Goal: Task Accomplishment & Management: Manage account settings

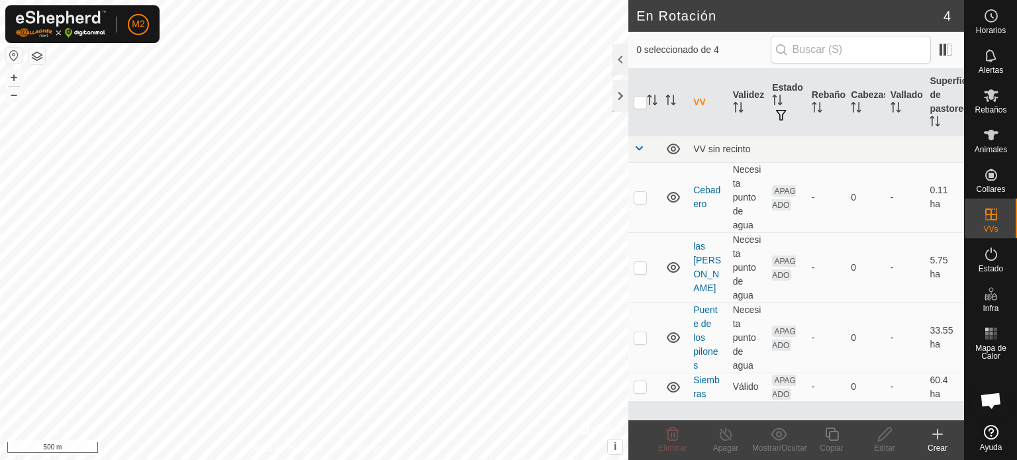
scroll to position [74, 0]
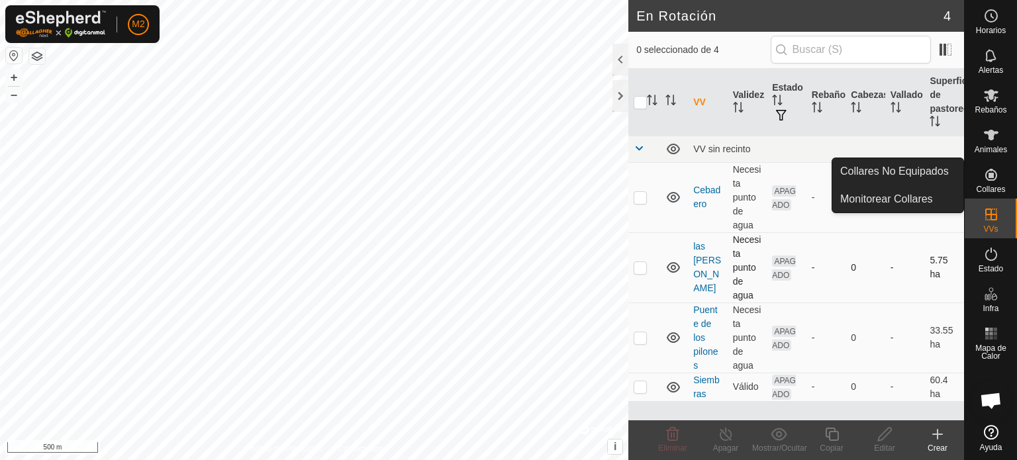
click at [635, 265] on p-checkbox at bounding box center [640, 267] width 13 height 11
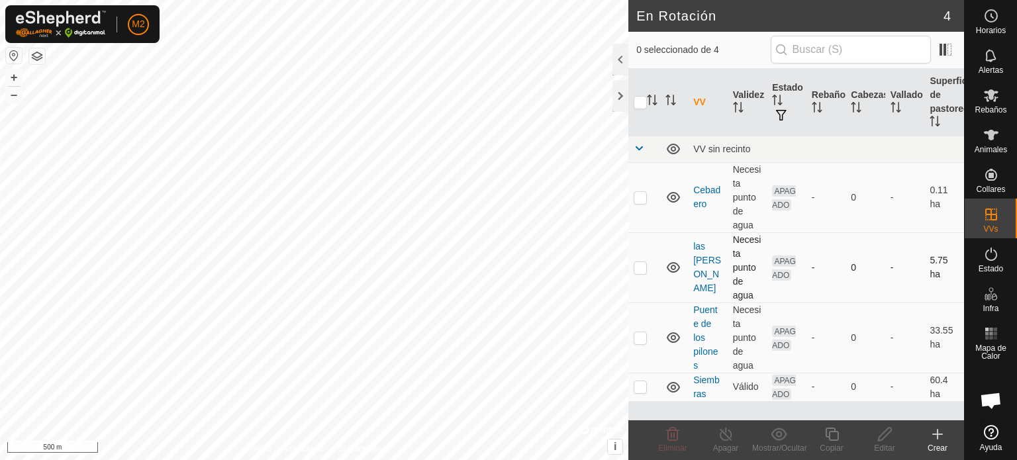
checkbox input "true"
click at [881, 433] on icon at bounding box center [885, 435] width 17 height 16
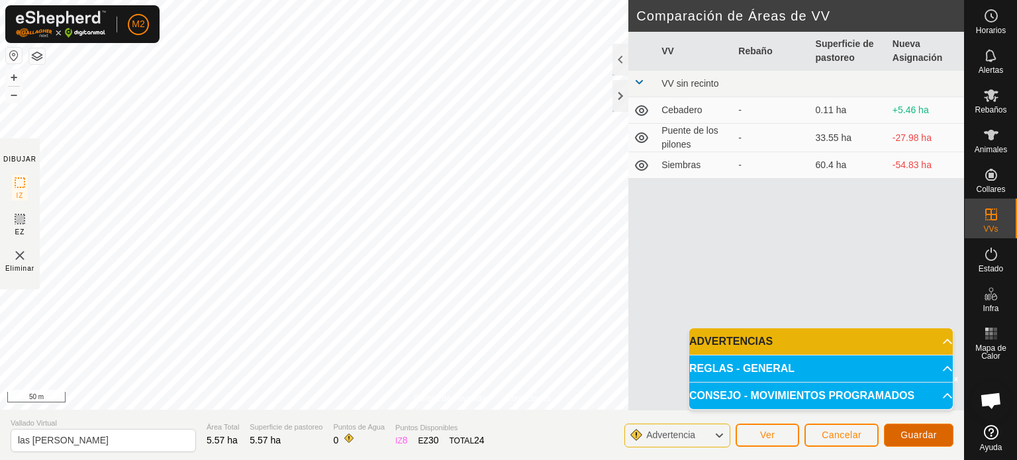
click at [918, 430] on span "Guardar" at bounding box center [919, 435] width 36 height 11
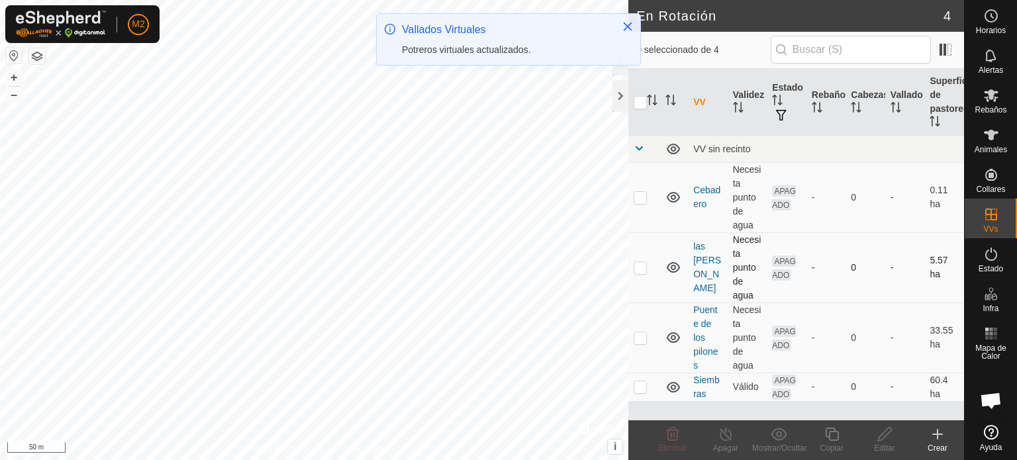
click at [637, 270] on p-checkbox at bounding box center [640, 267] width 13 height 11
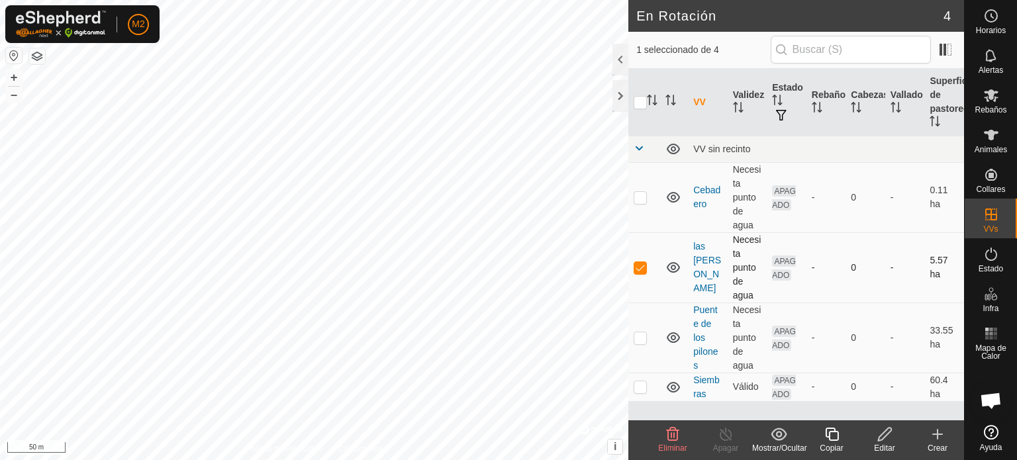
click at [636, 273] on td at bounding box center [645, 267] width 32 height 70
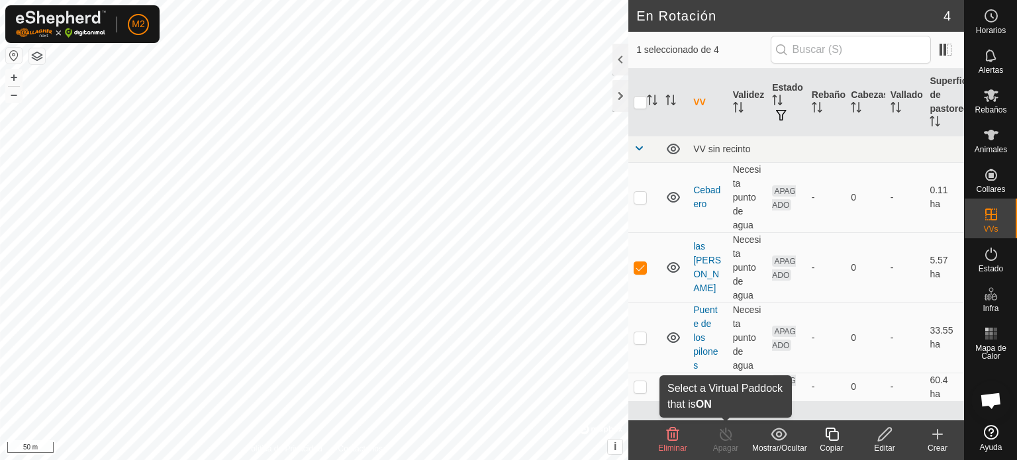
click at [721, 442] on div "Apagar" at bounding box center [725, 448] width 53 height 12
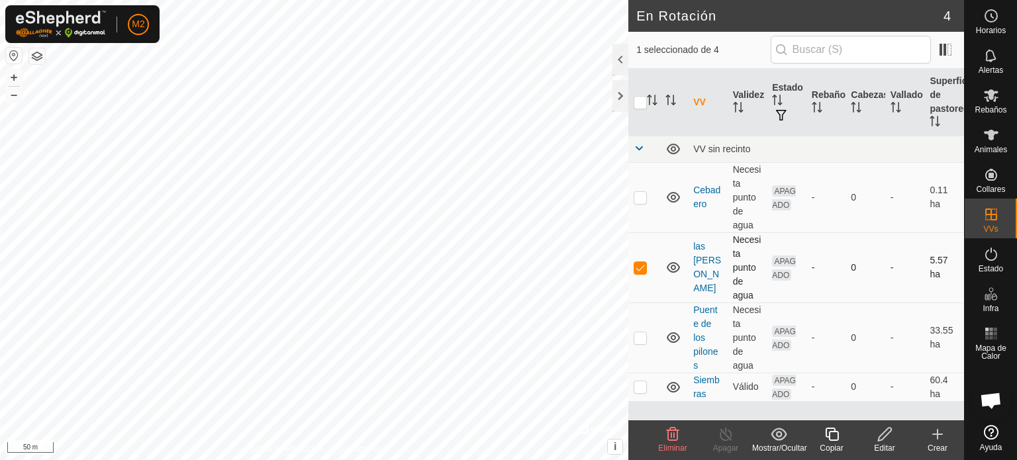
click at [642, 267] on p-checkbox at bounding box center [640, 267] width 13 height 11
checkbox input "false"
click at [198, 0] on html "M2 Horarios Alertas Rebaños Animales Collares VVs Estado Infra Mapa de Calor Ay…" at bounding box center [508, 230] width 1017 height 460
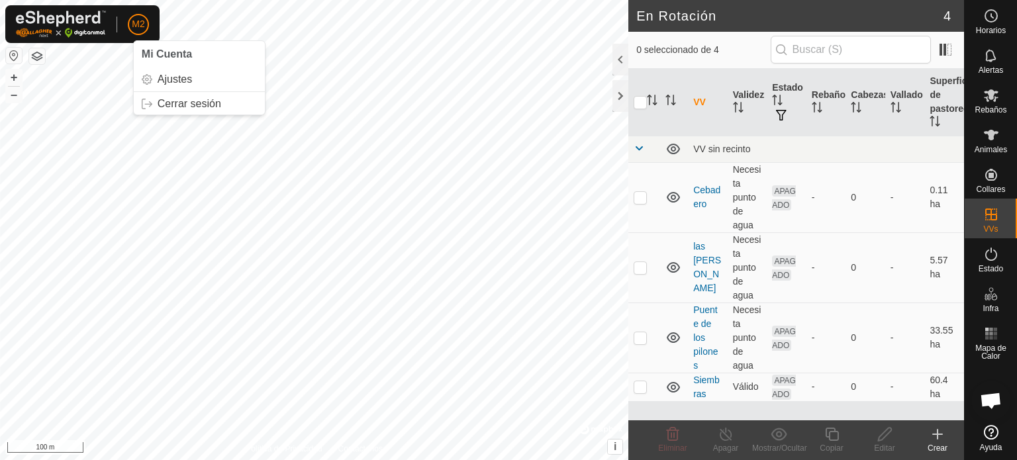
click at [103, 0] on html "M2 Mi Cuenta Ajustes Cerrar sesión Horarios Alertas Rebaños Animales Collares V…" at bounding box center [508, 230] width 1017 height 460
checkbox input "true"
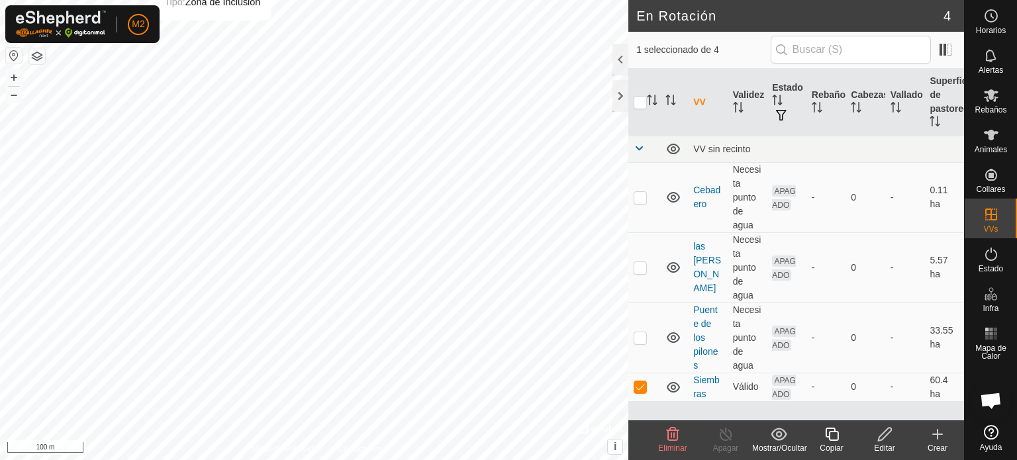
click at [225, 0] on html "M2 Horarios Alertas Rebaños Animales Collares VVs Estado Infra Mapa de Calor Ay…" at bounding box center [508, 230] width 1017 height 460
click at [152, 0] on html "M2 Horarios Alertas Rebaños Animales Collares VVs Estado Infra Mapa de Calor Ay…" at bounding box center [508, 230] width 1017 height 460
click at [877, 439] on icon at bounding box center [885, 435] width 17 height 16
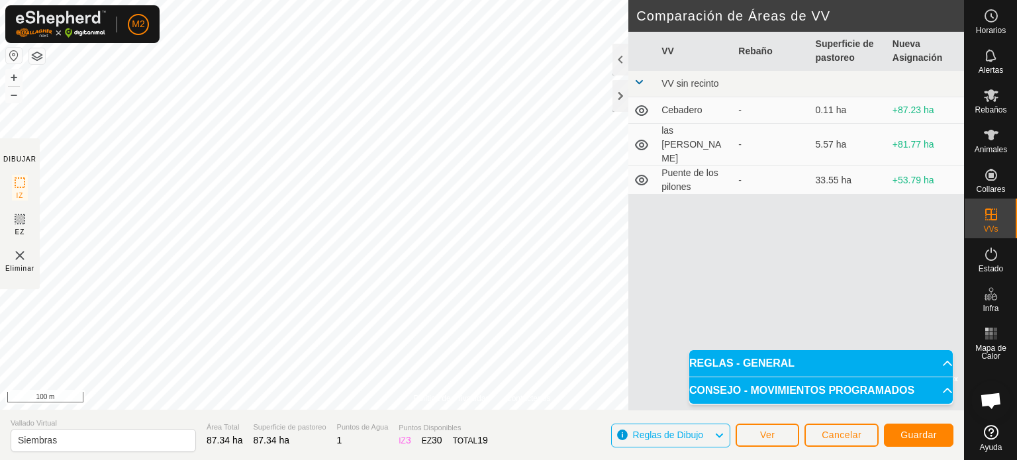
click at [0, 209] on div "Política de Privacidad Contáctenos Estado: APAGADO Tipo: Zona de Inclusión + – …" at bounding box center [482, 230] width 964 height 460
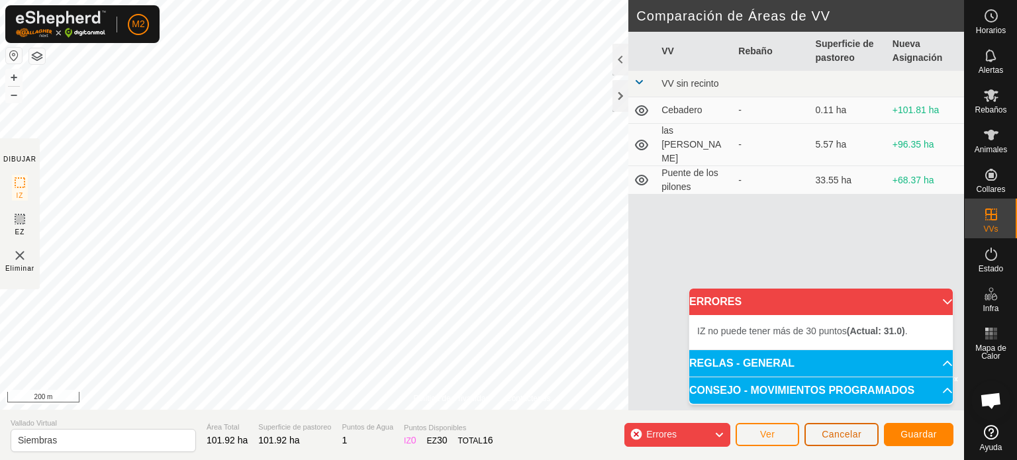
click at [836, 428] on button "Cancelar" at bounding box center [842, 434] width 74 height 23
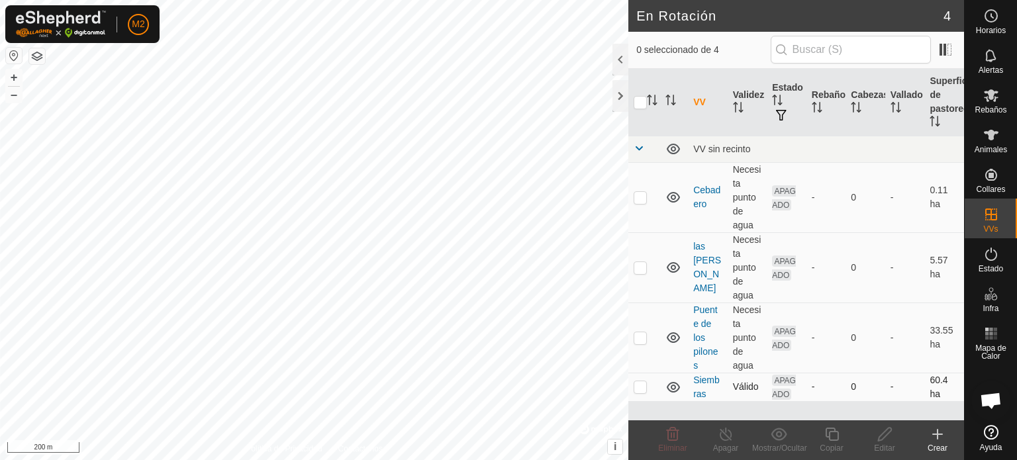
click at [640, 385] on p-checkbox at bounding box center [640, 386] width 13 height 11
checkbox input "true"
click at [877, 431] on icon at bounding box center [885, 435] width 17 height 16
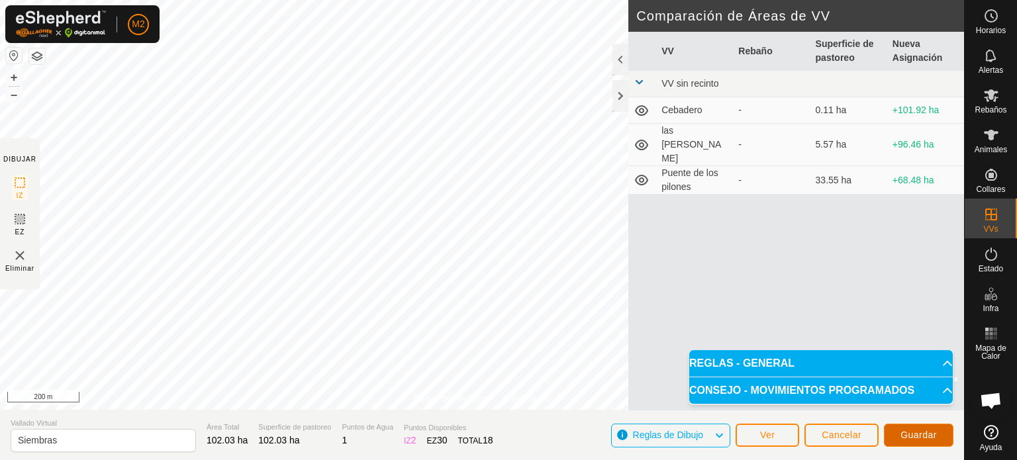
click at [917, 430] on span "Guardar" at bounding box center [919, 435] width 36 height 11
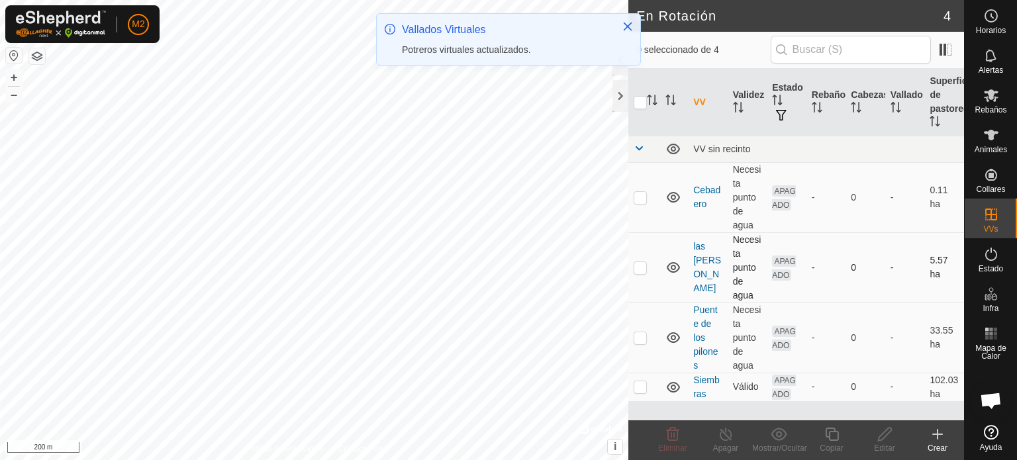
click at [634, 267] on p-checkbox at bounding box center [640, 267] width 13 height 11
checkbox input "true"
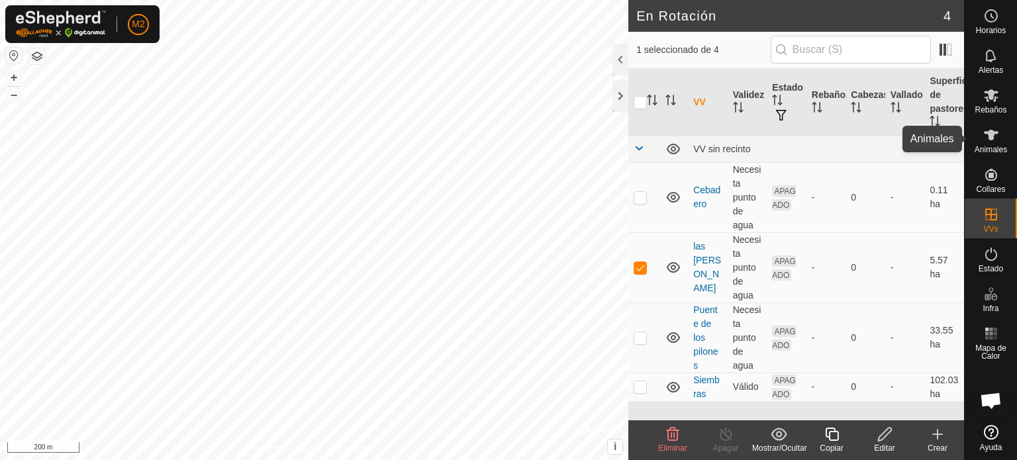
click at [998, 142] on icon at bounding box center [992, 135] width 16 height 16
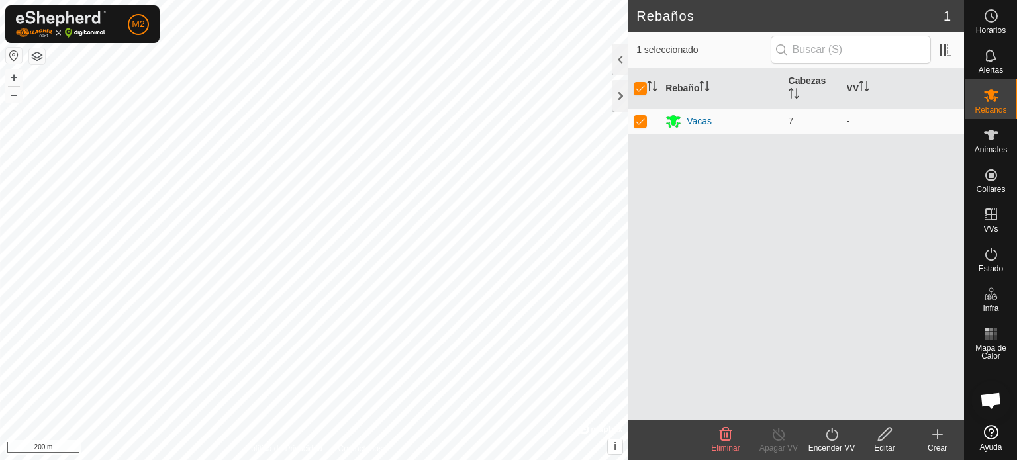
click at [824, 434] on icon at bounding box center [832, 435] width 17 height 16
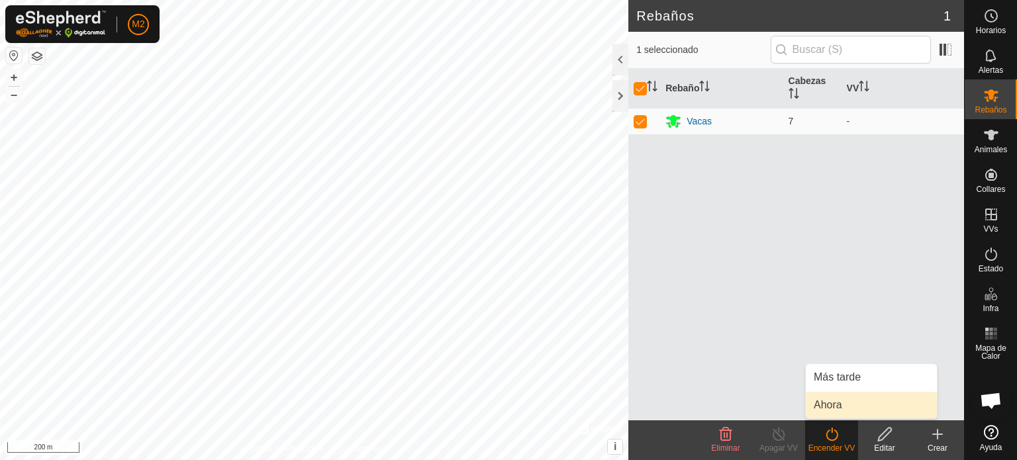
click at [836, 399] on link "Ahora" at bounding box center [871, 405] width 131 height 26
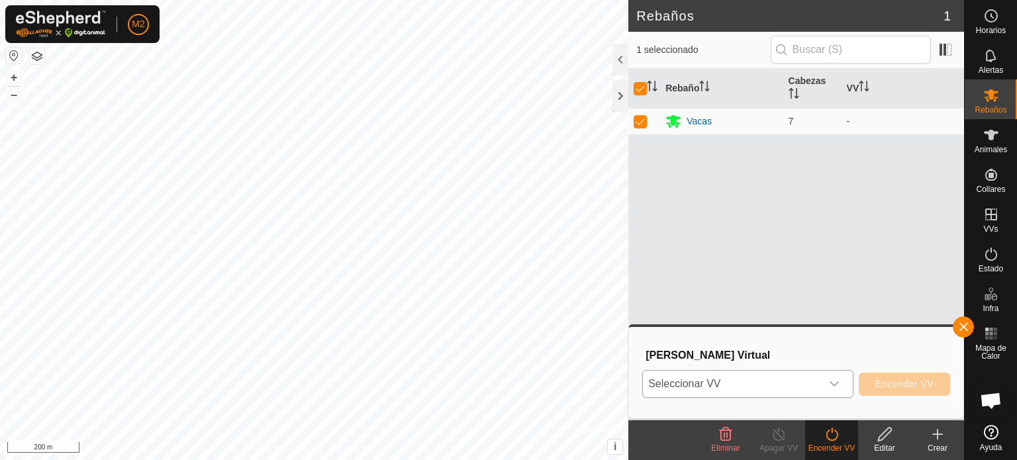
click at [832, 395] on div "dropdown trigger" at bounding box center [834, 384] width 26 height 26
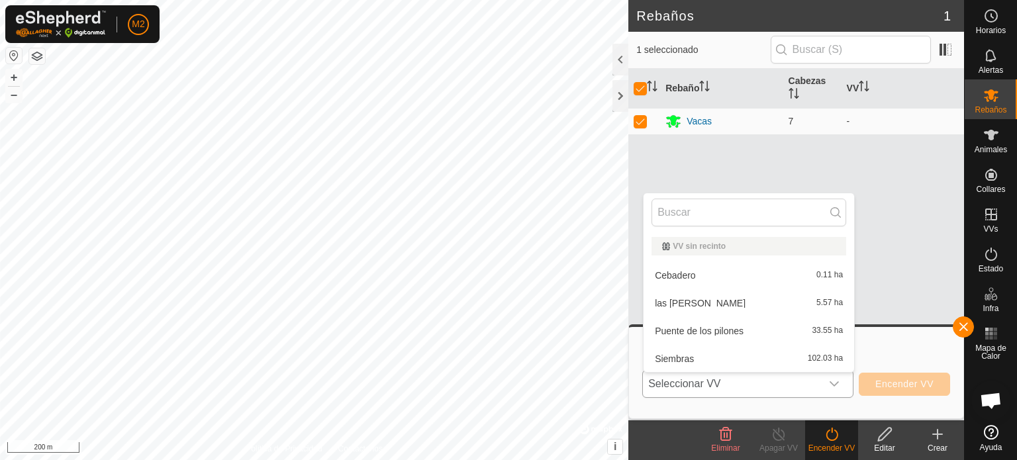
click at [776, 360] on li "Siembras 102.03 ha" at bounding box center [749, 359] width 211 height 26
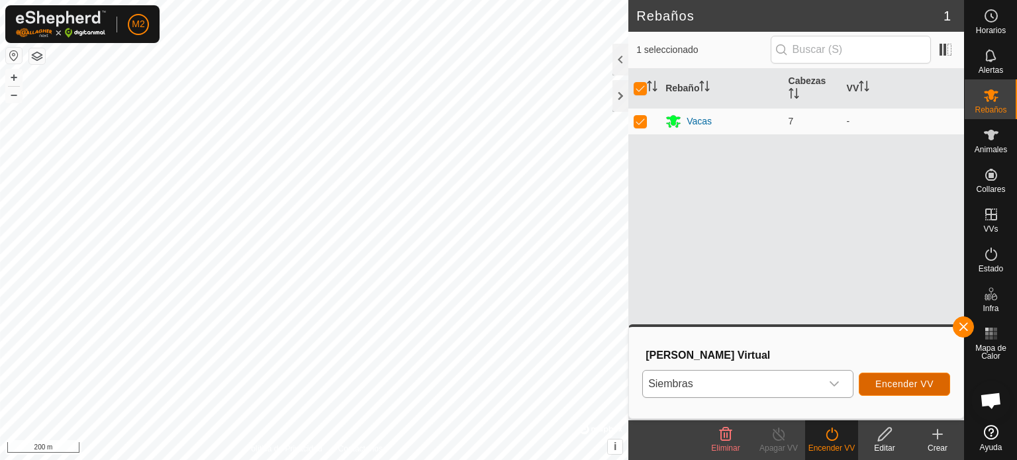
click at [910, 387] on span "Encender VV" at bounding box center [905, 384] width 58 height 11
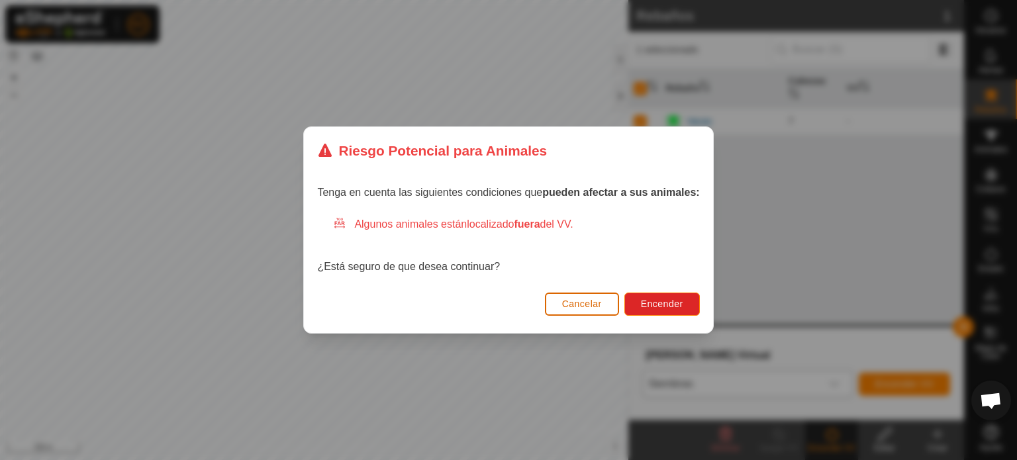
click at [602, 293] on button "Cancelar" at bounding box center [582, 304] width 74 height 23
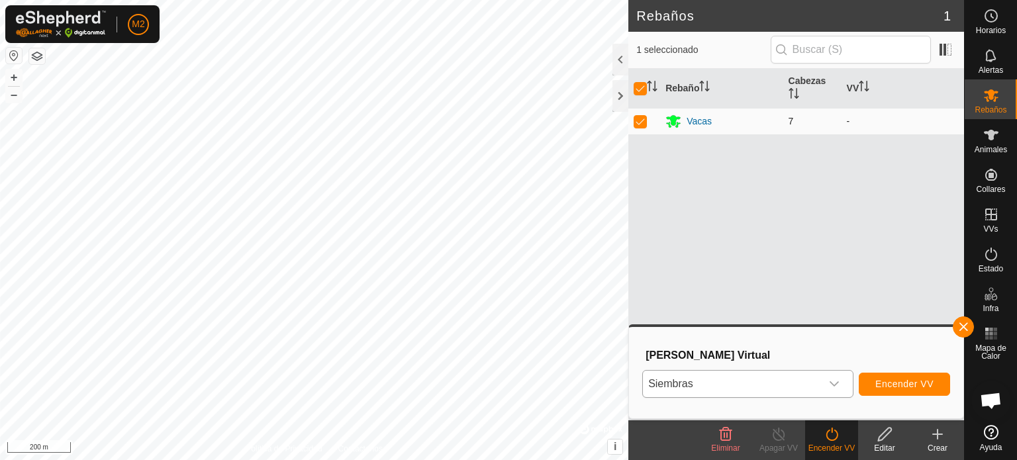
click at [639, 119] on p-checkbox at bounding box center [640, 121] width 13 height 11
checkbox input "false"
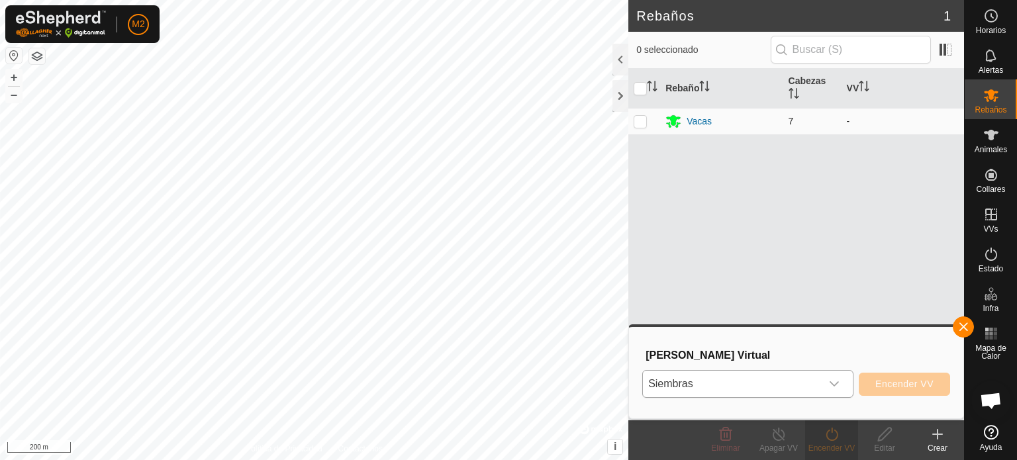
click at [641, 119] on p-checkbox at bounding box center [640, 121] width 13 height 11
checkbox input "true"
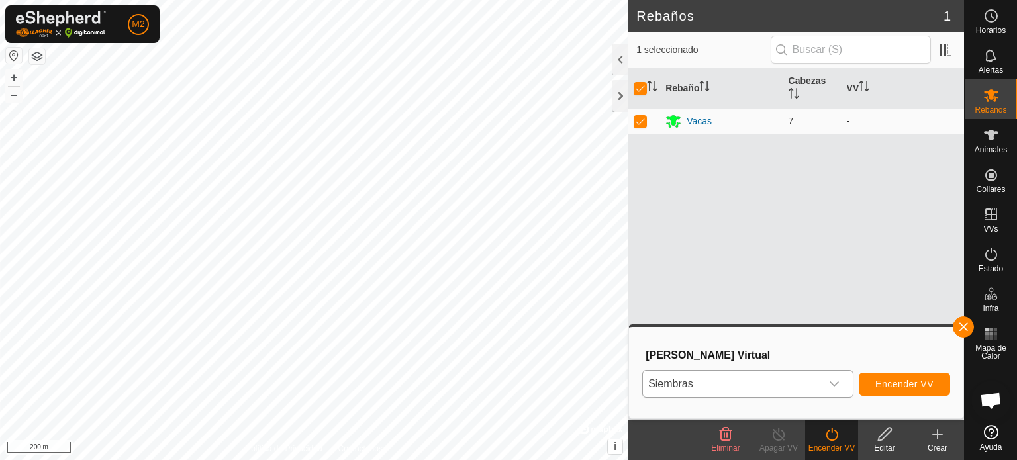
click at [640, 119] on p-checkbox at bounding box center [640, 121] width 13 height 11
checkbox input "false"
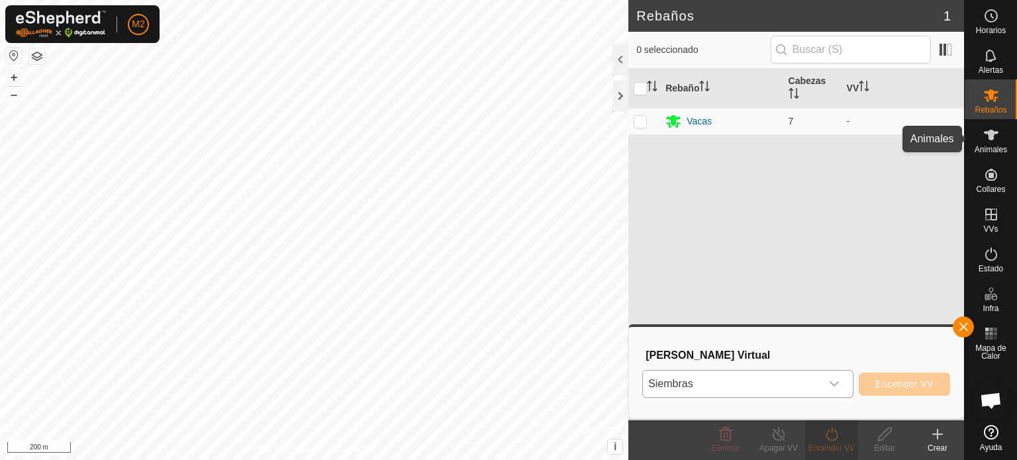
click at [1005, 125] on div "Animales" at bounding box center [991, 139] width 52 height 40
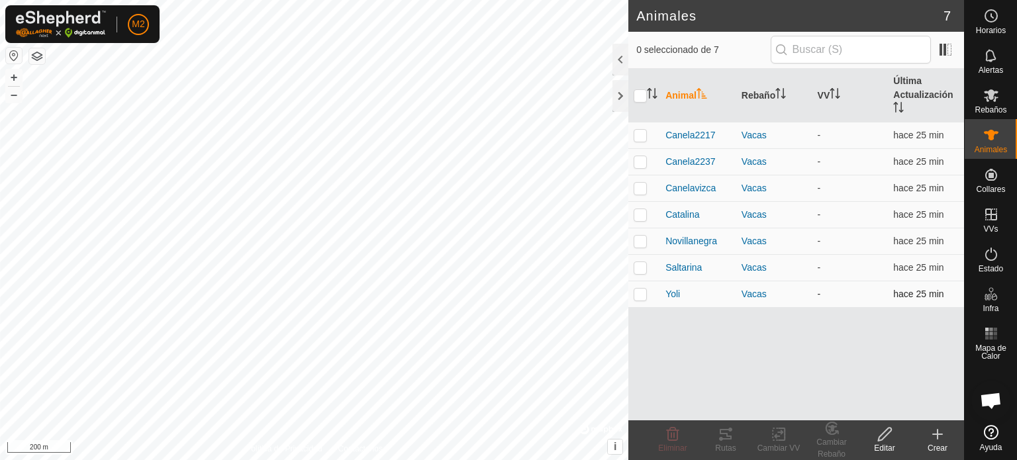
click at [634, 297] on p-checkbox at bounding box center [640, 294] width 13 height 11
click at [831, 439] on div "Cambiar Rebaño" at bounding box center [831, 448] width 53 height 24
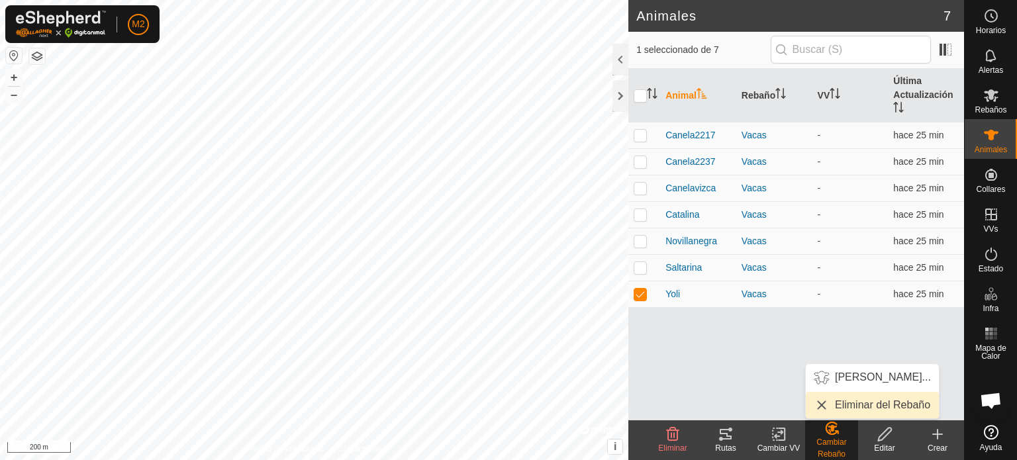
click at [849, 406] on link "Eliminar del Rebaño" at bounding box center [872, 405] width 133 height 26
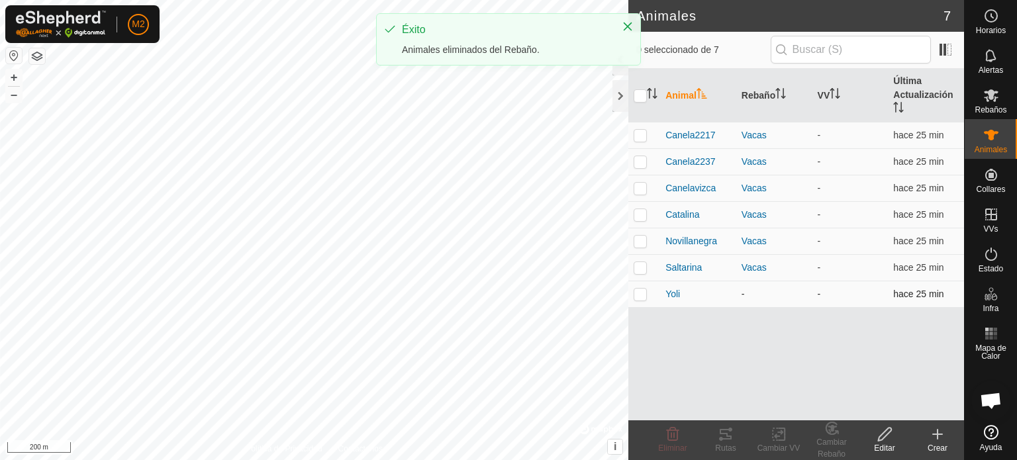
click at [630, 299] on td at bounding box center [645, 294] width 32 height 26
checkbox input "true"
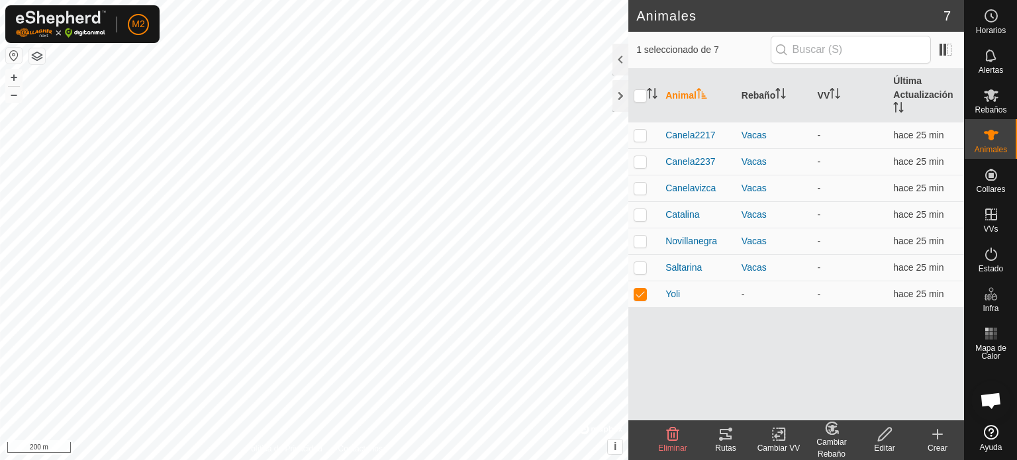
click at [822, 442] on div "Cambiar Rebaño" at bounding box center [831, 448] width 53 height 24
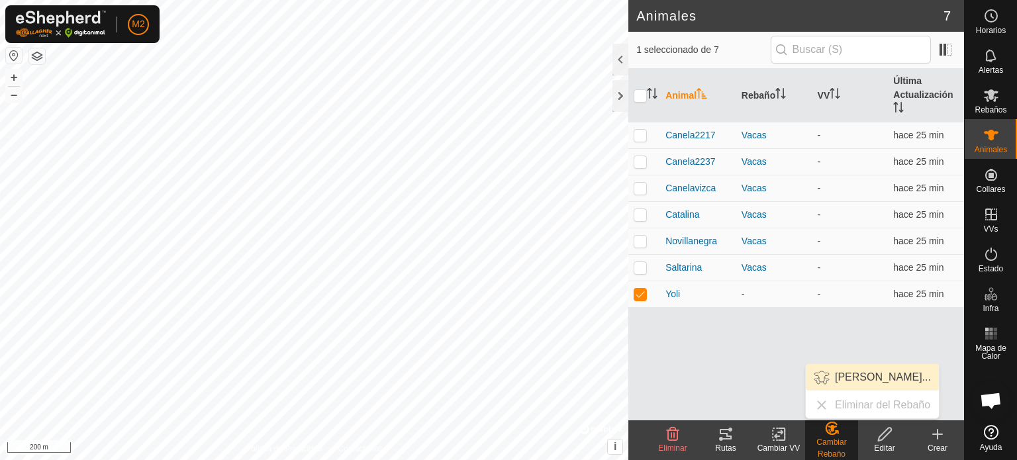
click at [846, 385] on link "[PERSON_NAME]..." at bounding box center [872, 377] width 133 height 26
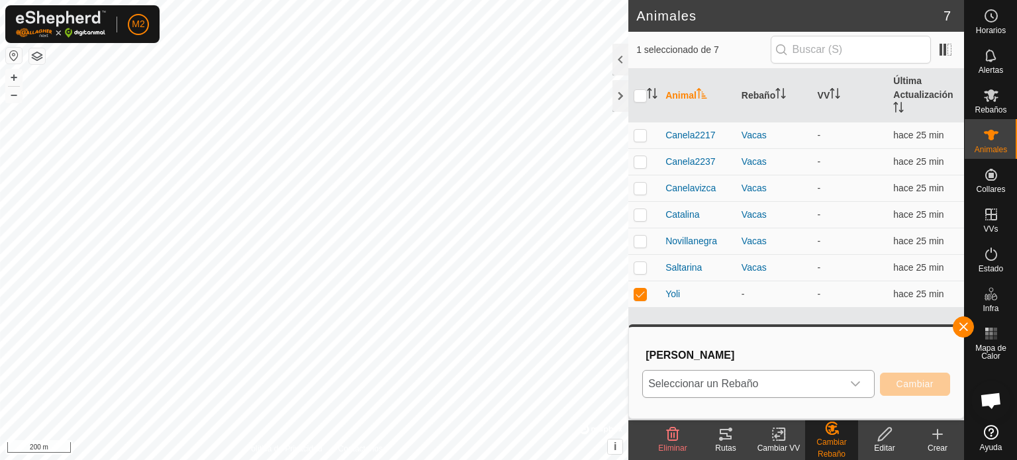
click at [856, 378] on div "dropdown trigger" at bounding box center [855, 384] width 26 height 26
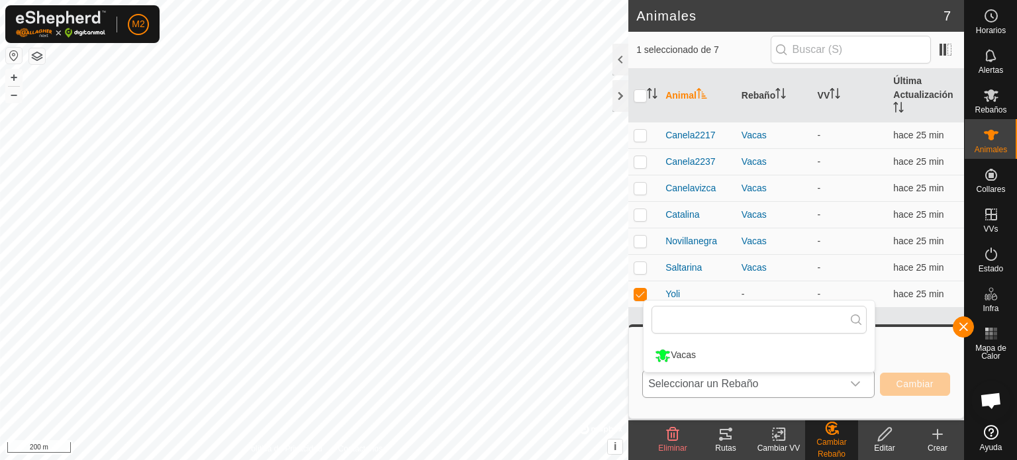
click at [856, 378] on div "dropdown trigger" at bounding box center [855, 384] width 26 height 26
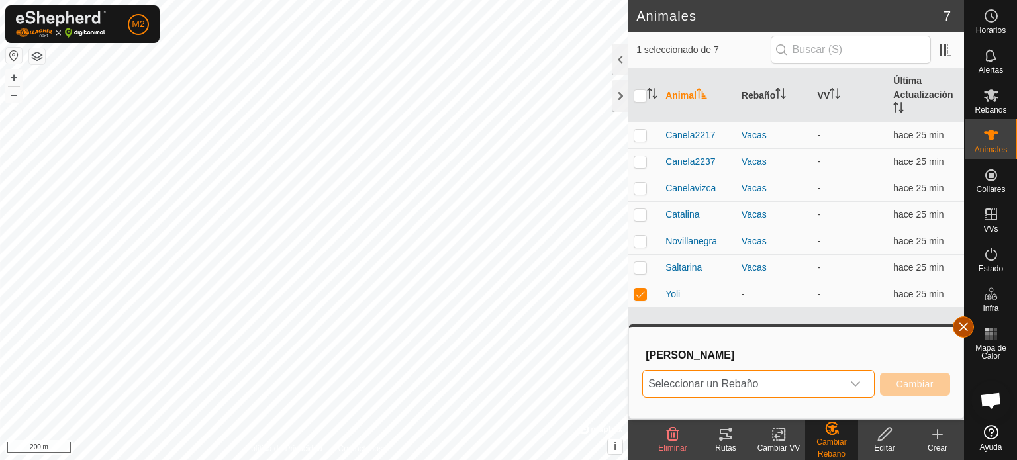
click at [966, 332] on button "button" at bounding box center [963, 327] width 21 height 21
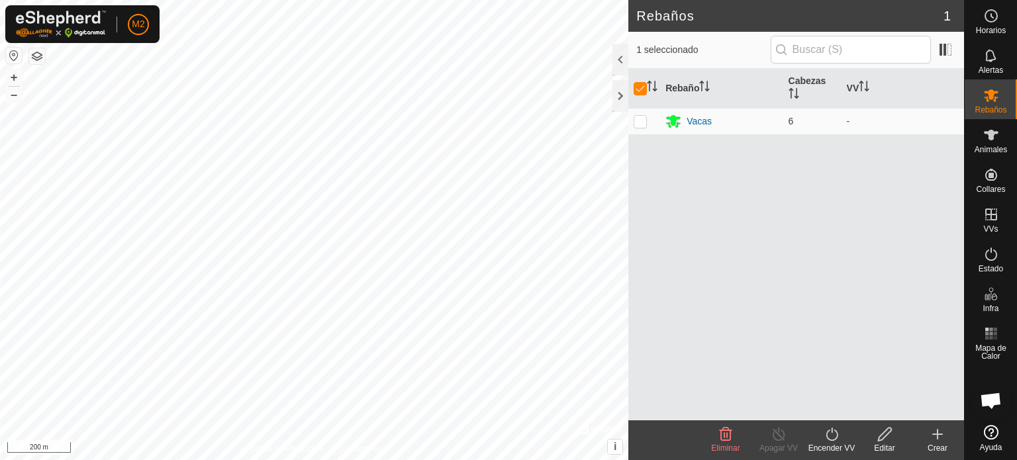
click at [814, 444] on div "Encender VV" at bounding box center [831, 448] width 53 height 12
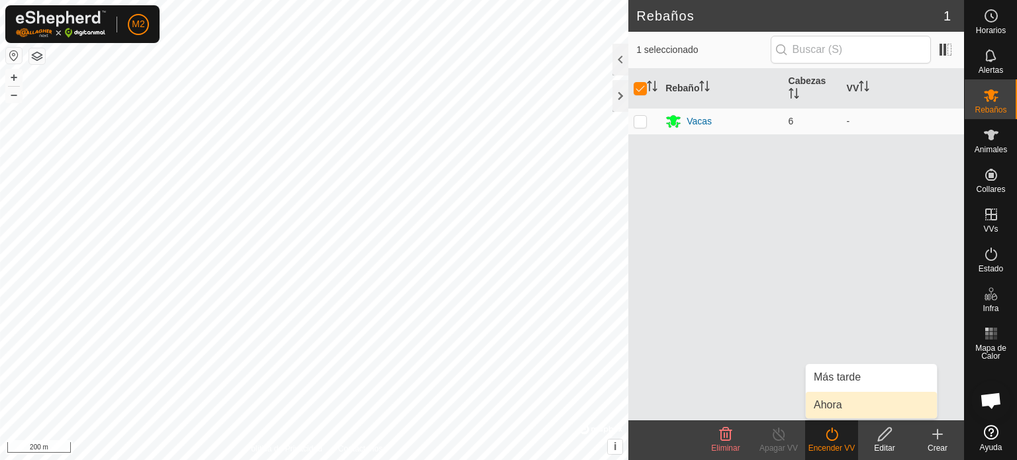
click at [836, 395] on link "Ahora" at bounding box center [871, 405] width 131 height 26
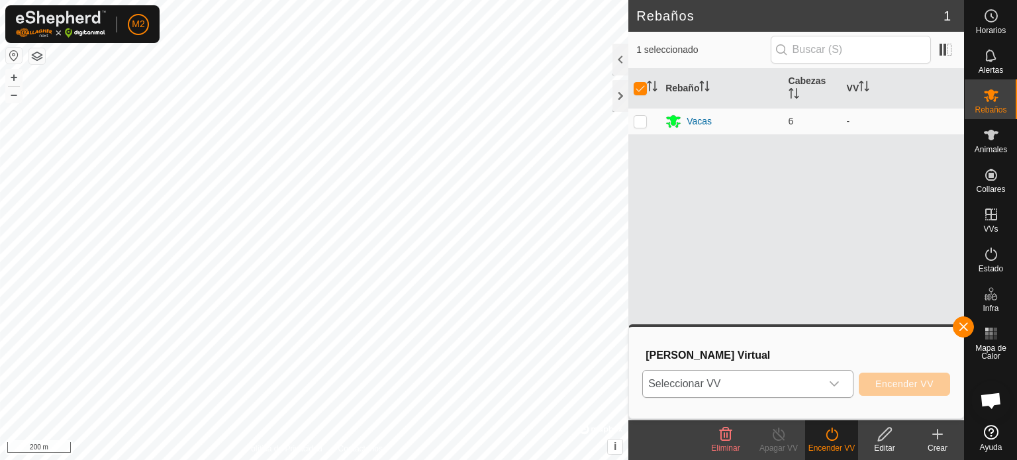
click at [836, 392] on div "dropdown trigger" at bounding box center [834, 384] width 26 height 26
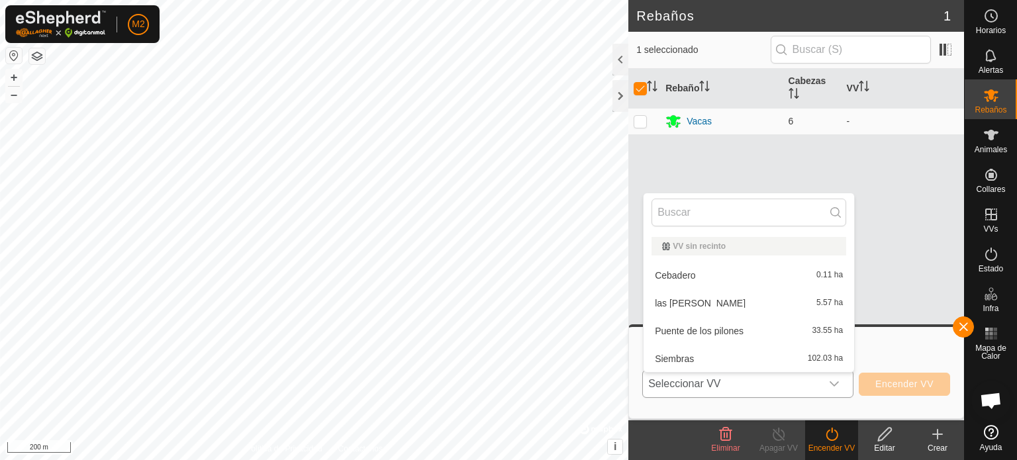
click at [781, 357] on li "Siembras 102.03 ha" at bounding box center [749, 359] width 211 height 26
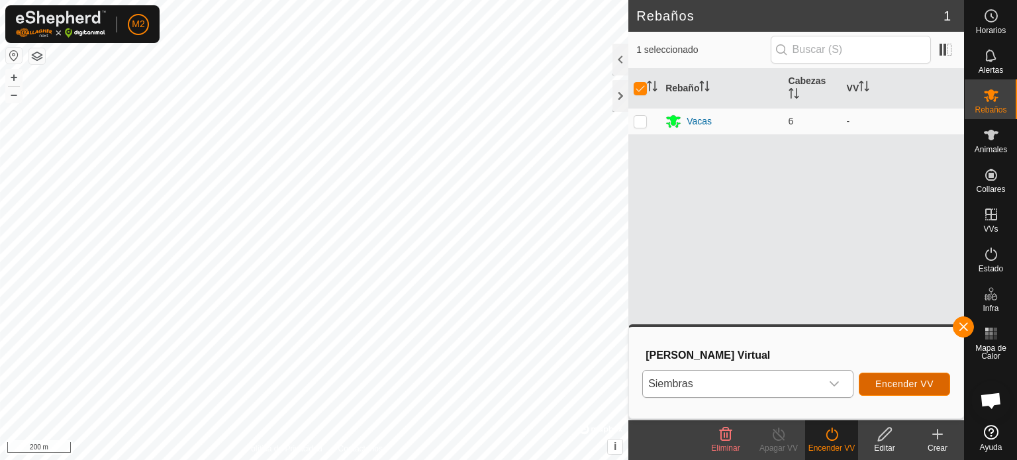
click at [885, 389] on span "Encender VV" at bounding box center [905, 384] width 58 height 11
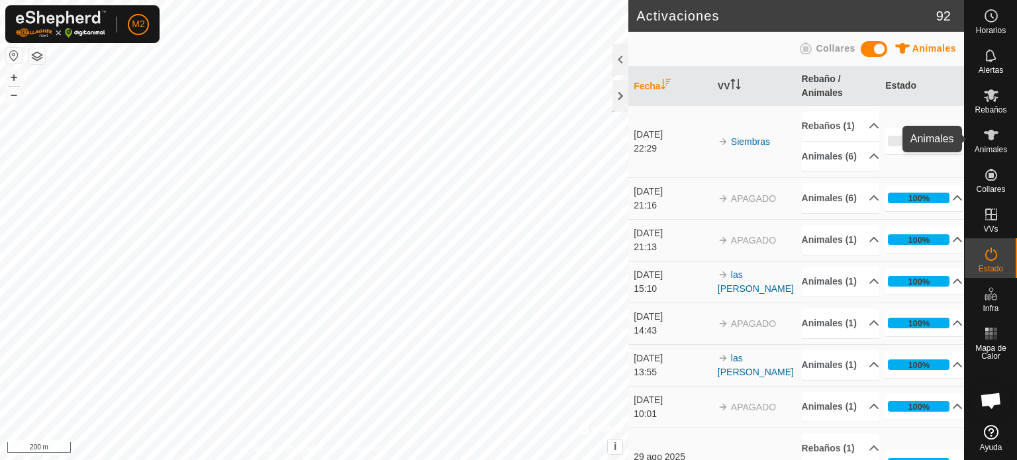
click at [1007, 142] on div "Animales" at bounding box center [991, 139] width 52 height 40
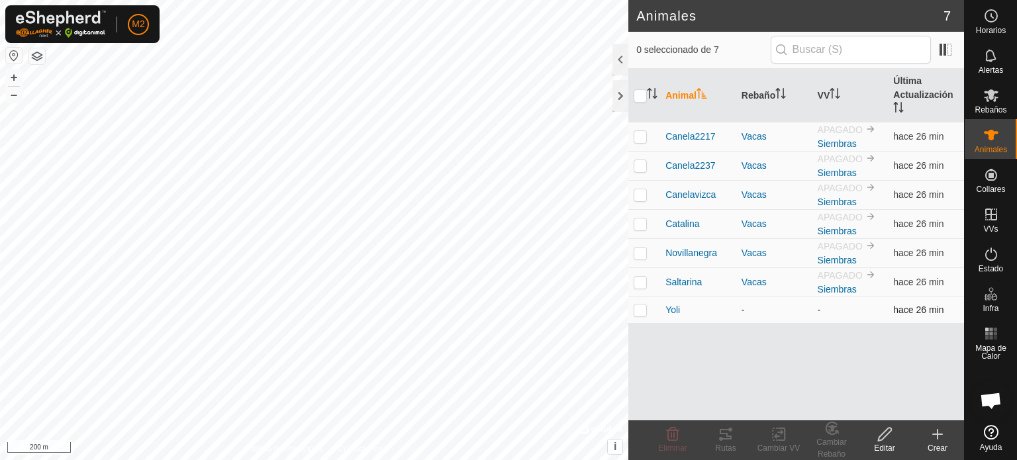
click at [649, 309] on td at bounding box center [645, 310] width 32 height 26
checkbox input "true"
click at [784, 427] on icon at bounding box center [779, 435] width 17 height 16
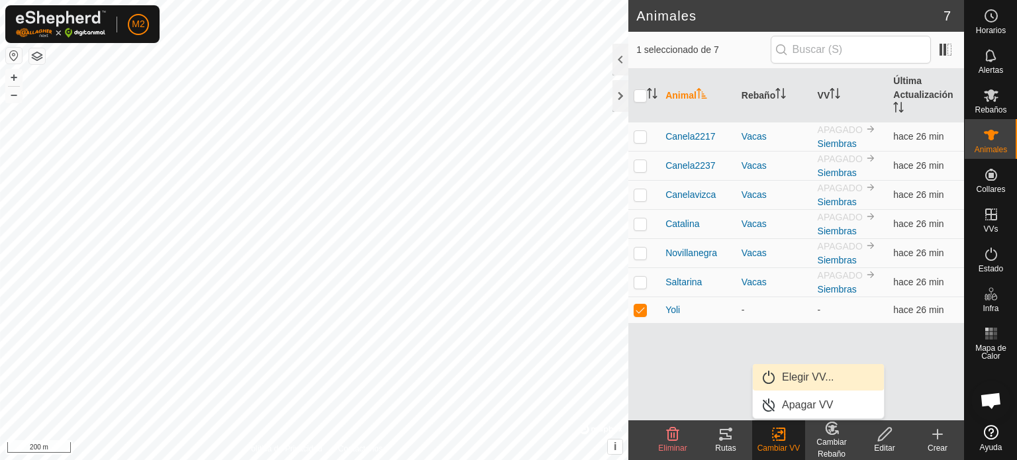
click at [789, 380] on link "Elegir VV..." at bounding box center [818, 377] width 131 height 26
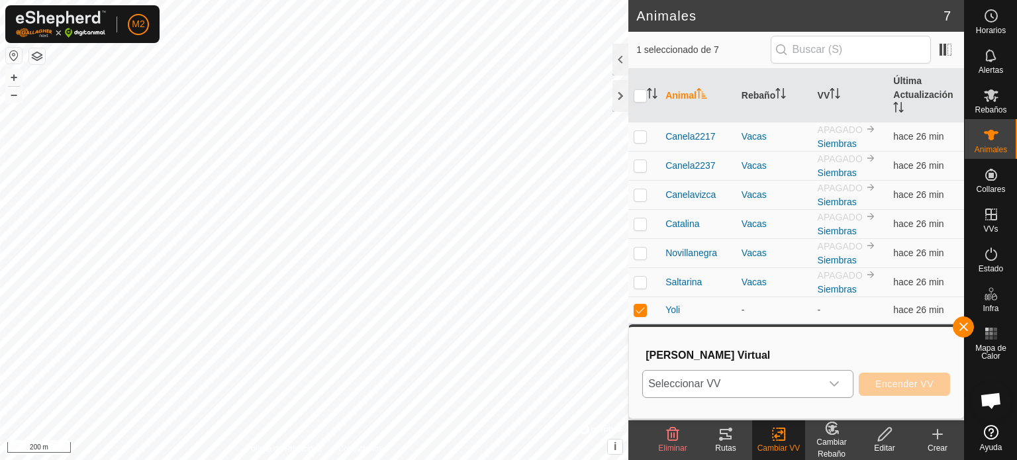
click at [823, 376] on div "dropdown trigger" at bounding box center [834, 384] width 26 height 26
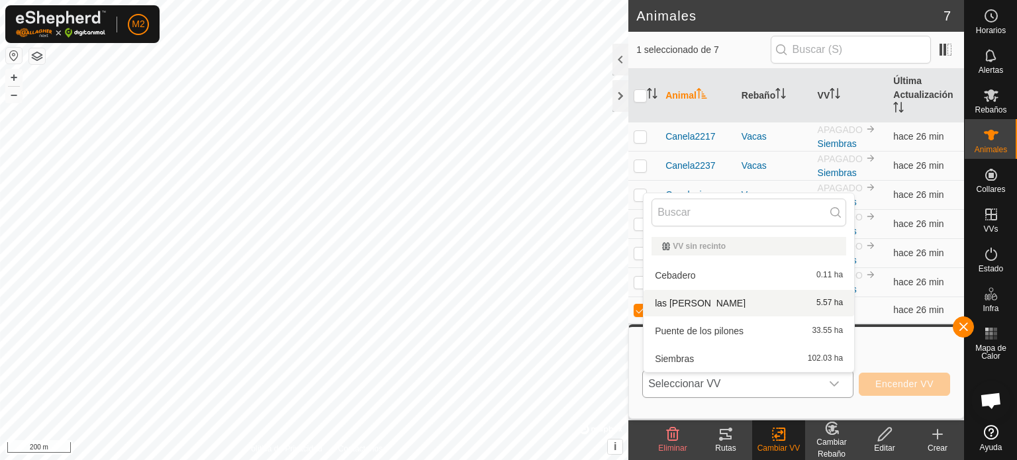
click at [711, 304] on li "las [PERSON_NAME] 5.57 ha" at bounding box center [749, 303] width 211 height 26
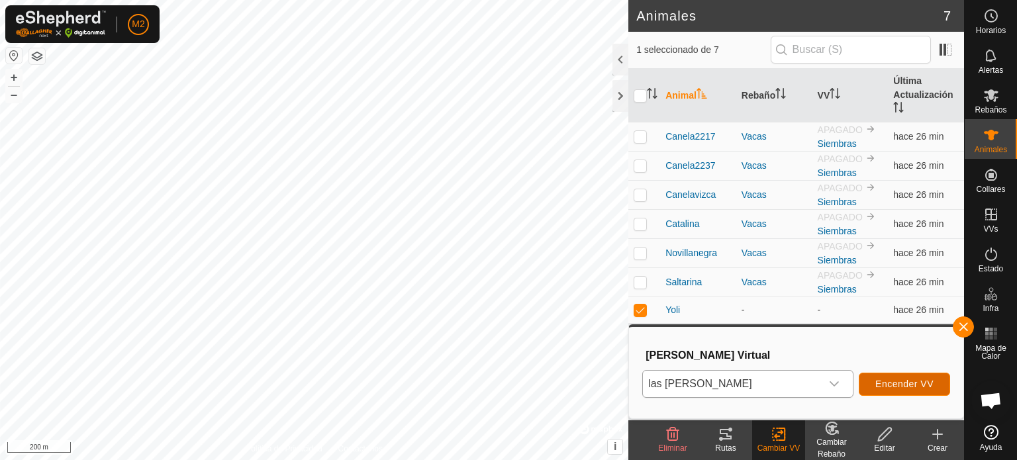
click at [895, 381] on span "Encender VV" at bounding box center [905, 384] width 58 height 11
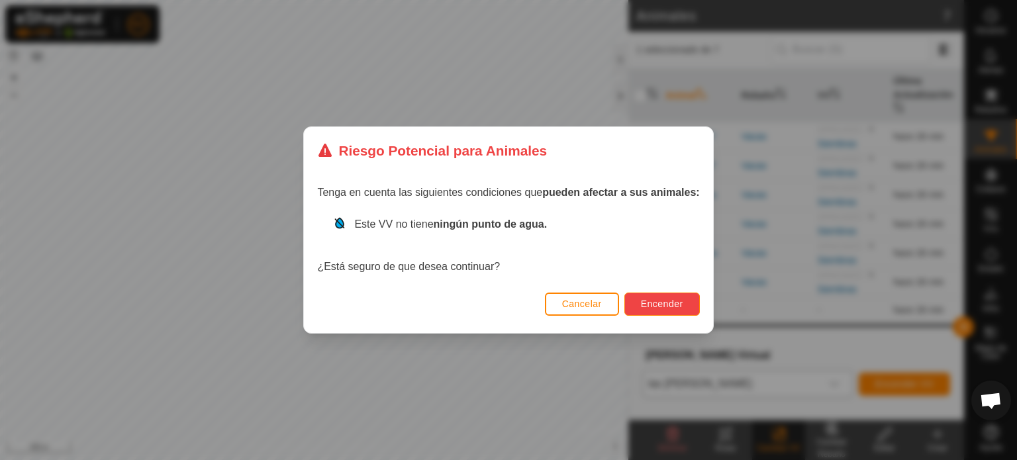
click at [649, 299] on span "Encender" at bounding box center [662, 304] width 42 height 11
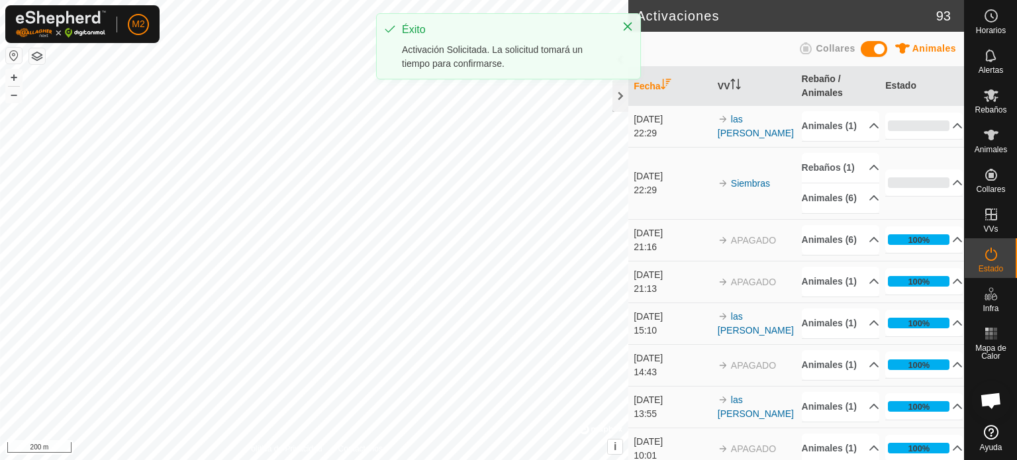
click at [915, 376] on div "Activaciones 93 Animales Collares Fecha VV Rebaño / Animales Estado [DATE] 22:2…" at bounding box center [482, 230] width 964 height 460
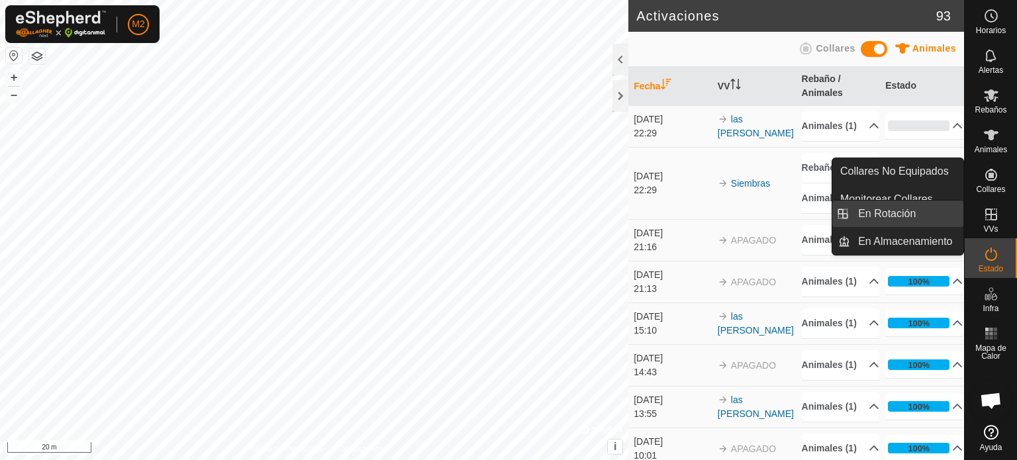
click at [909, 212] on link "En Rotación" at bounding box center [906, 214] width 113 height 26
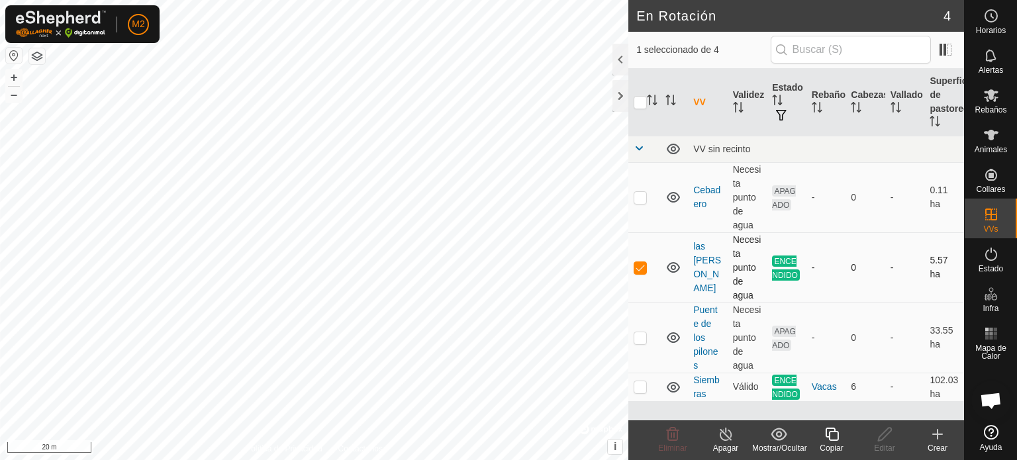
click at [642, 268] on p-checkbox at bounding box center [640, 267] width 13 height 11
checkbox input "true"
click at [725, 442] on div "Apagar" at bounding box center [725, 448] width 53 height 12
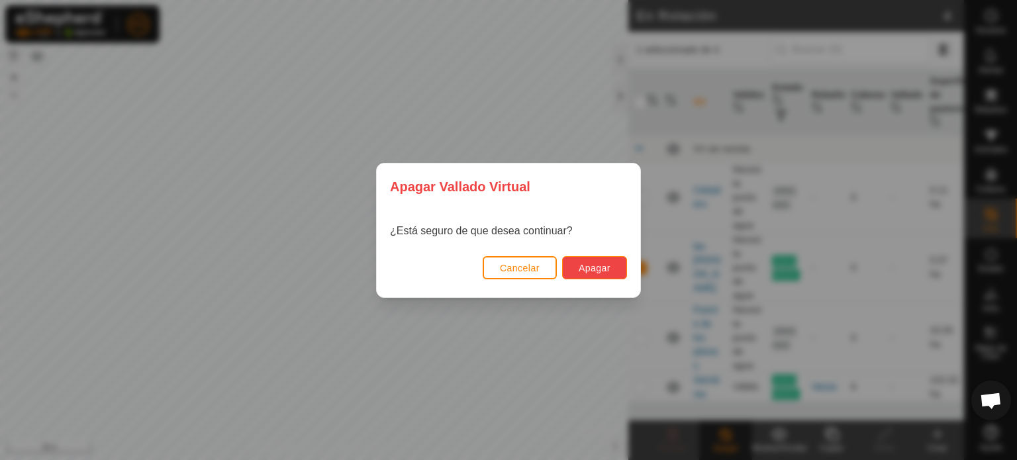
click at [602, 275] on button "Apagar" at bounding box center [594, 267] width 65 height 23
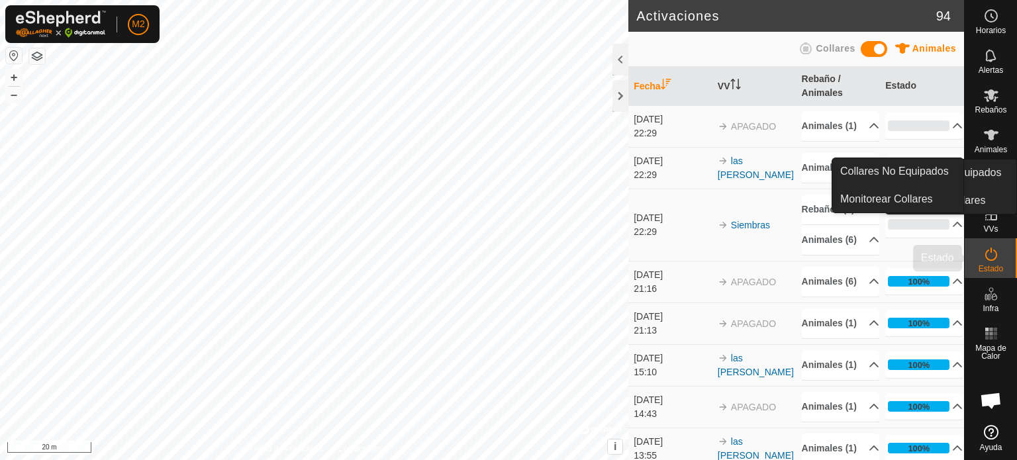
click at [1017, 258] on div "Estado" at bounding box center [991, 258] width 52 height 40
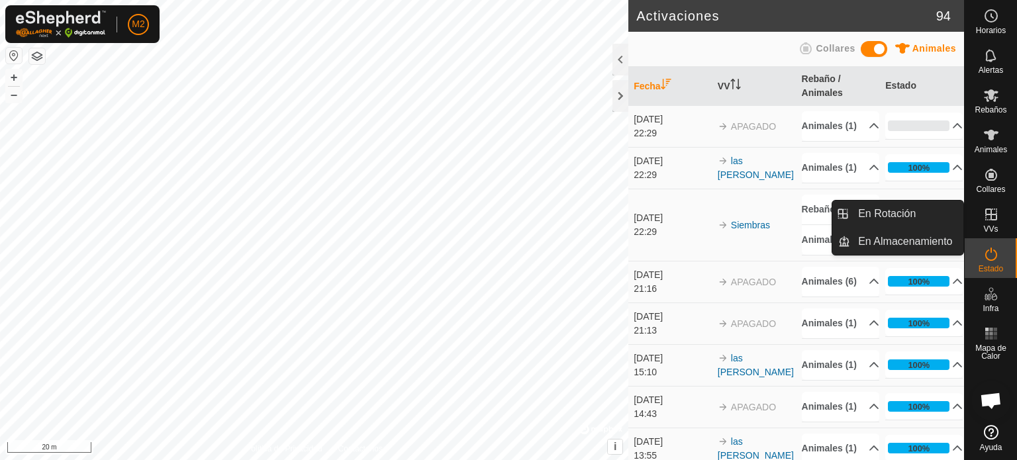
click at [994, 222] on icon at bounding box center [992, 215] width 16 height 16
click at [977, 227] on div "VVs" at bounding box center [991, 219] width 52 height 40
click at [942, 225] on link "En Rotación" at bounding box center [906, 214] width 113 height 26
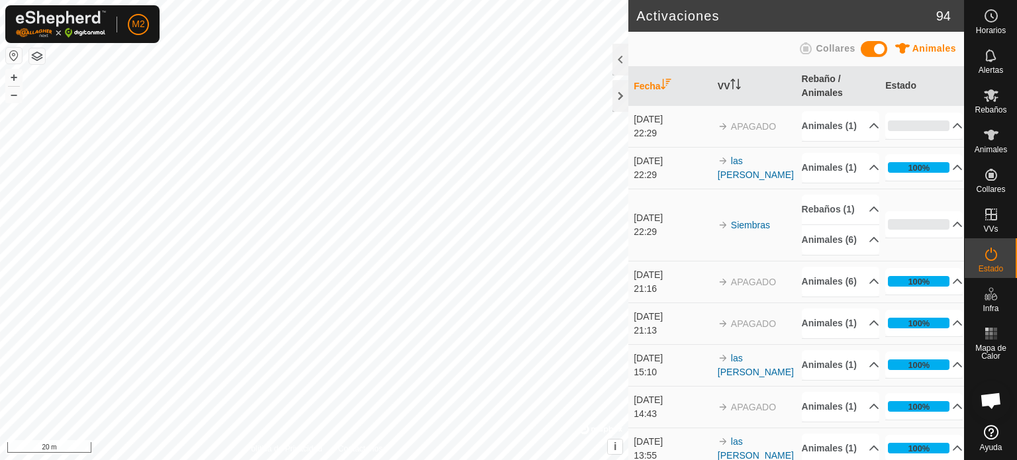
click at [964, 460] on p-menu "En Rotación En Almacenamiento" at bounding box center [964, 460] width 0 height 0
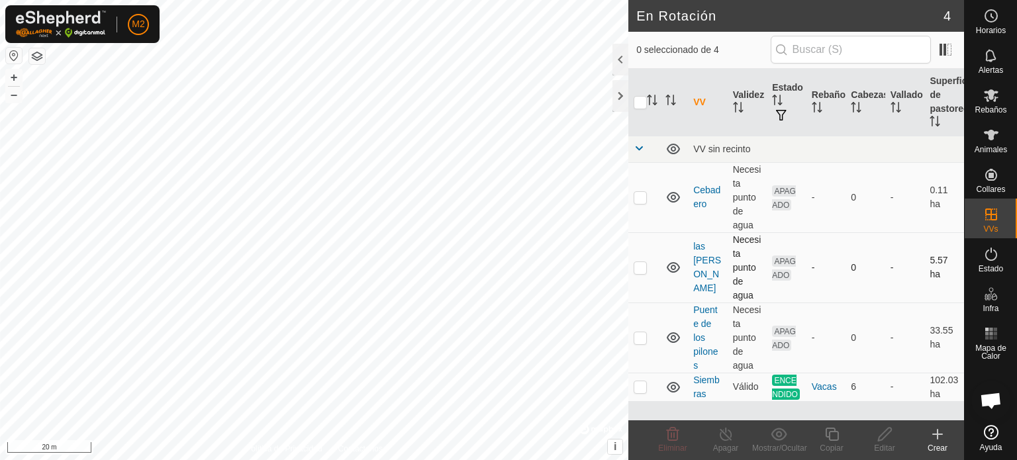
click at [634, 267] on p-checkbox at bounding box center [640, 267] width 13 height 11
checkbox input "true"
click at [873, 436] on edit-svg-icon at bounding box center [884, 435] width 53 height 16
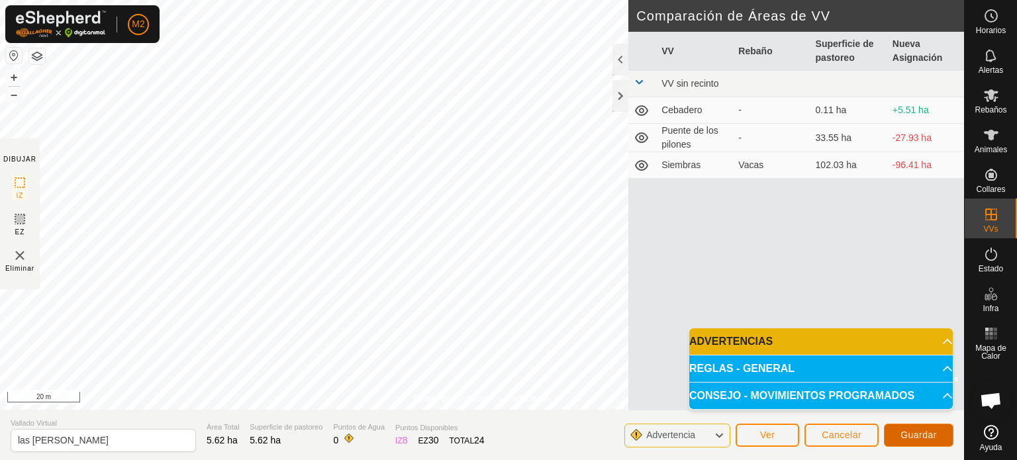
click at [923, 435] on span "Guardar" at bounding box center [919, 435] width 36 height 11
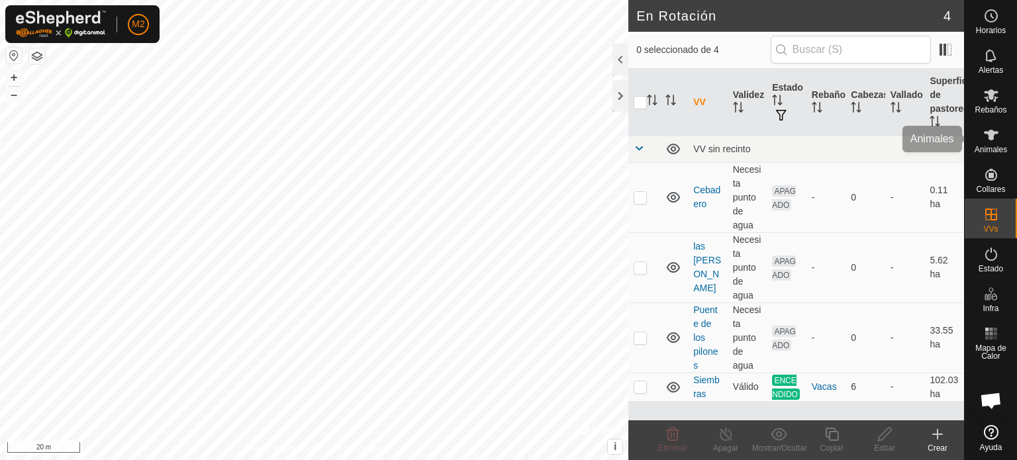
click at [999, 142] on es-animals-svg-icon at bounding box center [992, 135] width 24 height 21
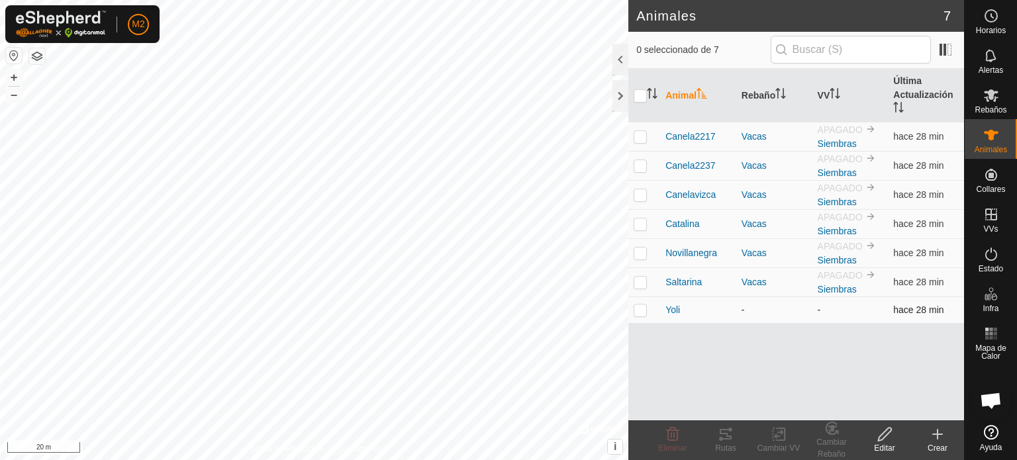
click at [641, 317] on td at bounding box center [645, 310] width 32 height 26
checkbox input "true"
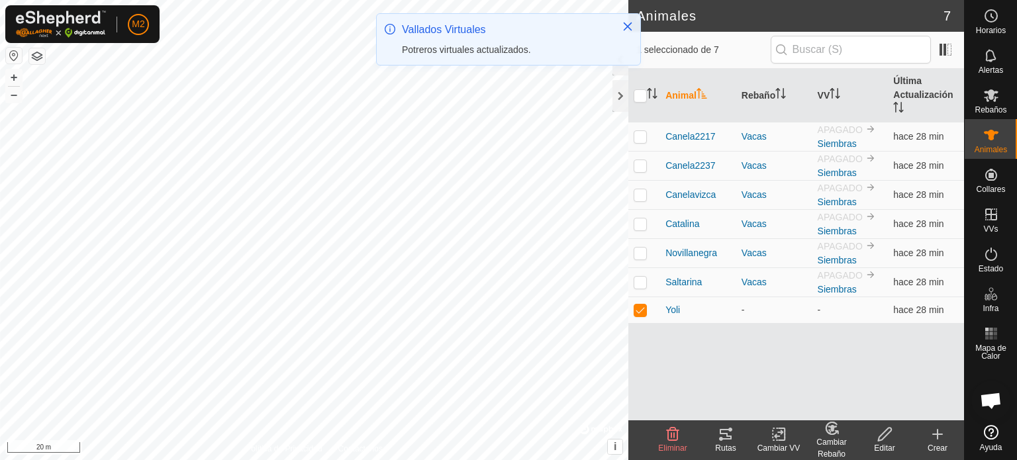
click at [772, 443] on div "Cambiar VV" at bounding box center [778, 448] width 53 height 12
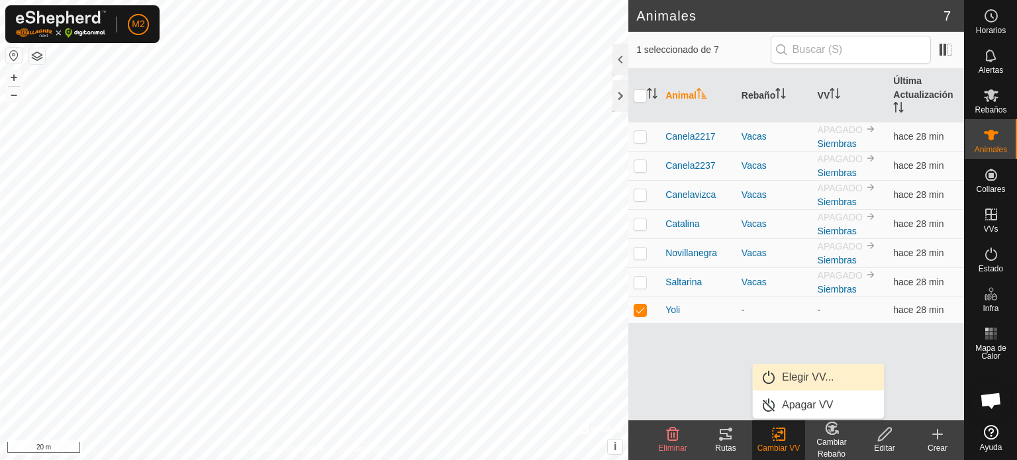
click at [789, 381] on link "Elegir VV..." at bounding box center [818, 377] width 131 height 26
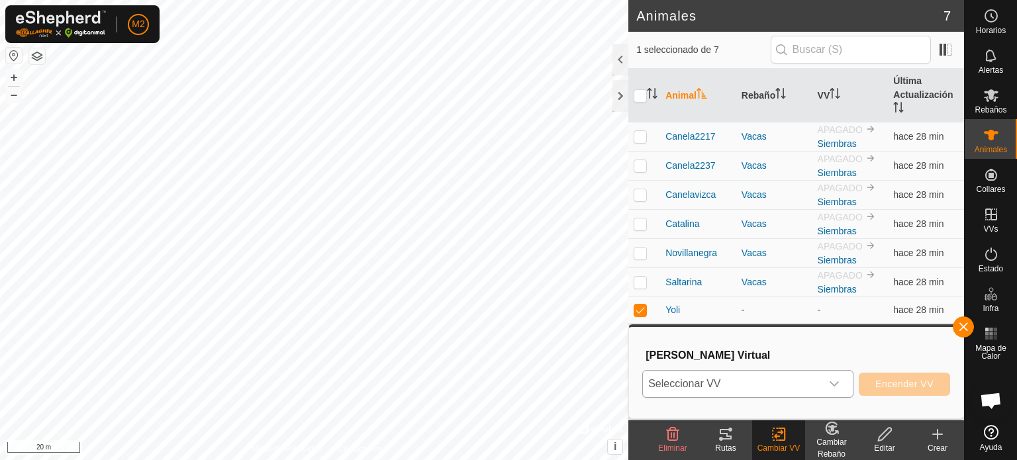
click at [833, 383] on icon "dropdown trigger" at bounding box center [834, 383] width 9 height 5
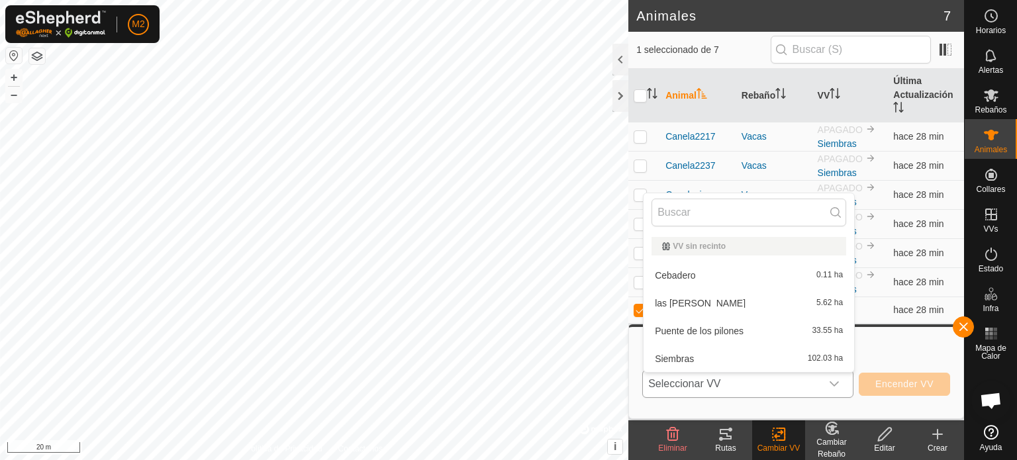
click at [749, 307] on li "las [PERSON_NAME] 5.62 ha" at bounding box center [749, 303] width 211 height 26
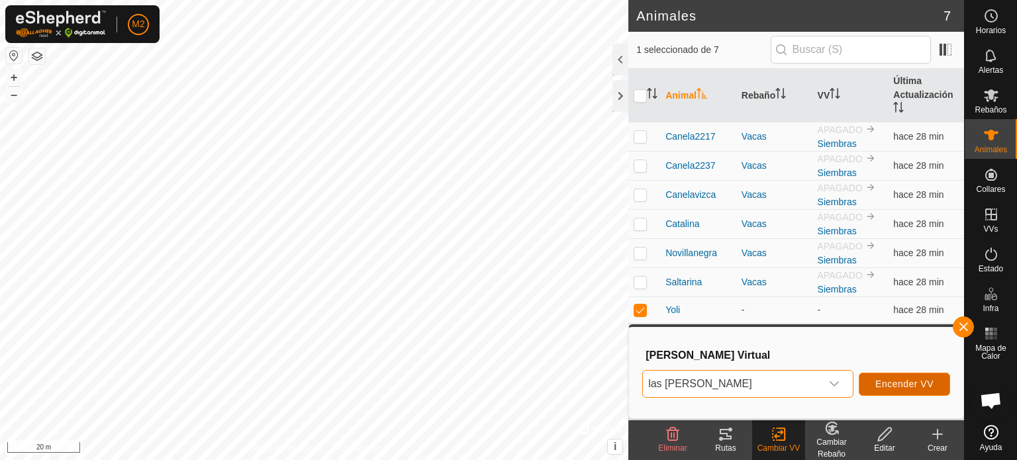
click at [906, 376] on button "Encender VV" at bounding box center [904, 384] width 91 height 23
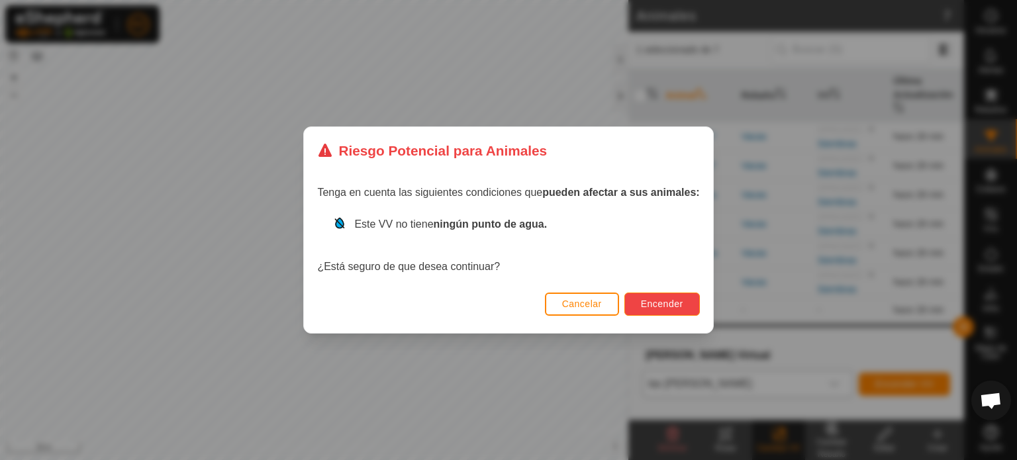
click at [657, 301] on span "Encender" at bounding box center [662, 304] width 42 height 11
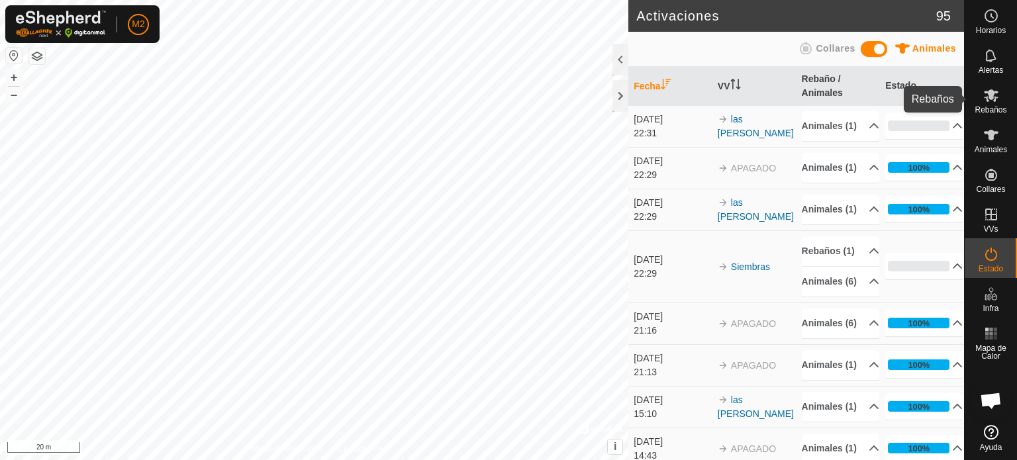
click at [989, 98] on icon at bounding box center [991, 95] width 15 height 13
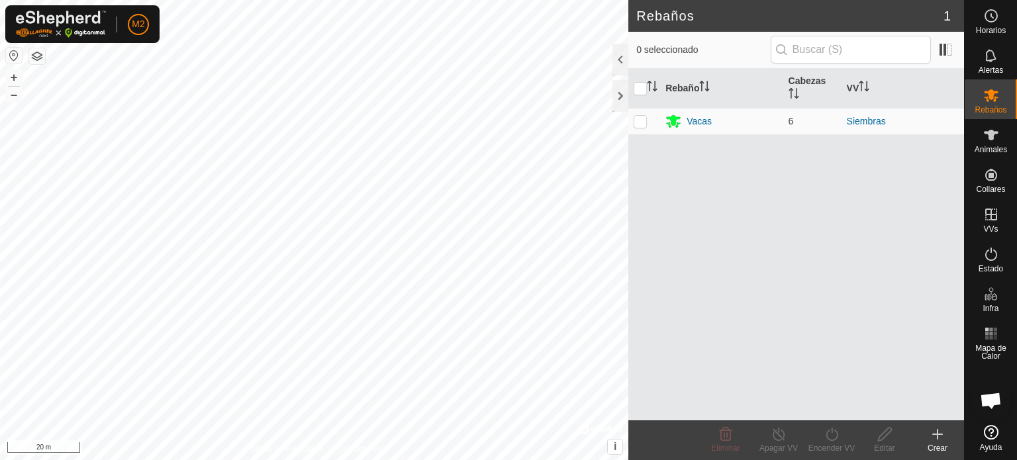
click at [946, 425] on div "Crear" at bounding box center [937, 441] width 53 height 40
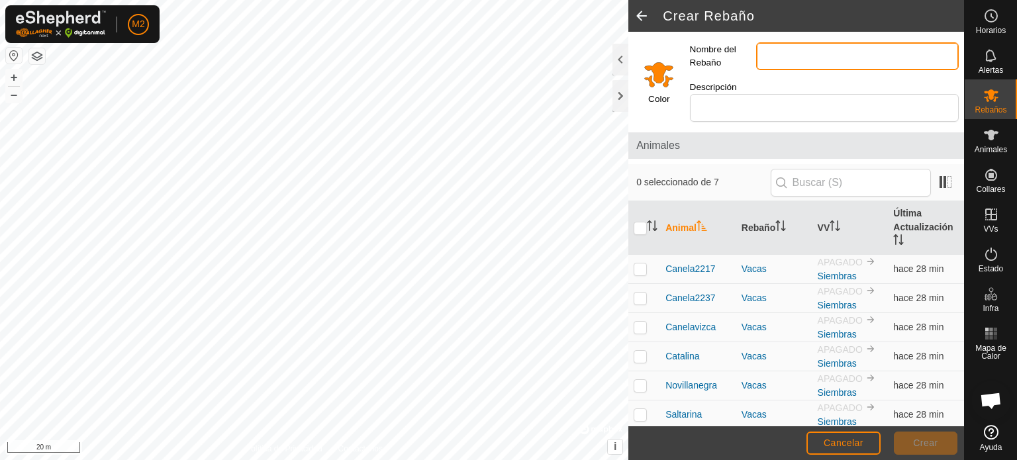
click at [799, 52] on input "Nombre del Rebaño" at bounding box center [857, 56] width 203 height 28
type input "Novillas"
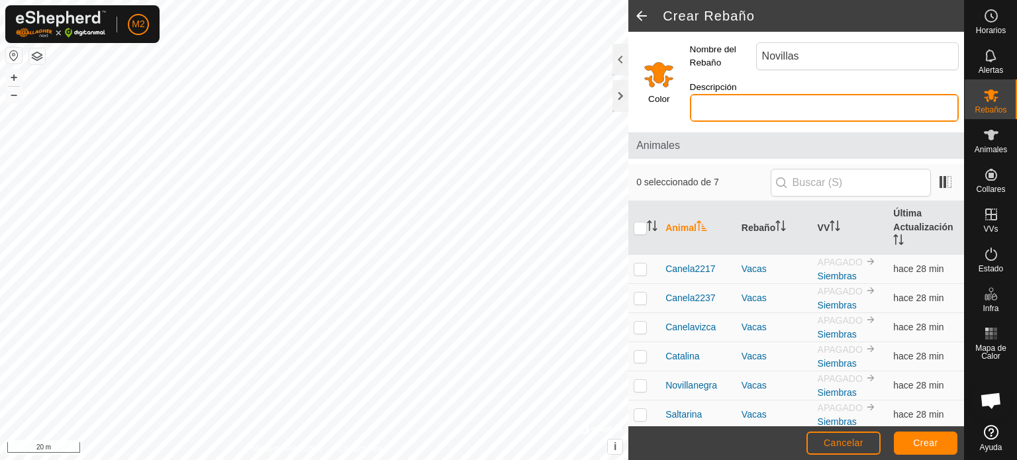
click at [790, 103] on input "Descripción" at bounding box center [824, 108] width 269 height 28
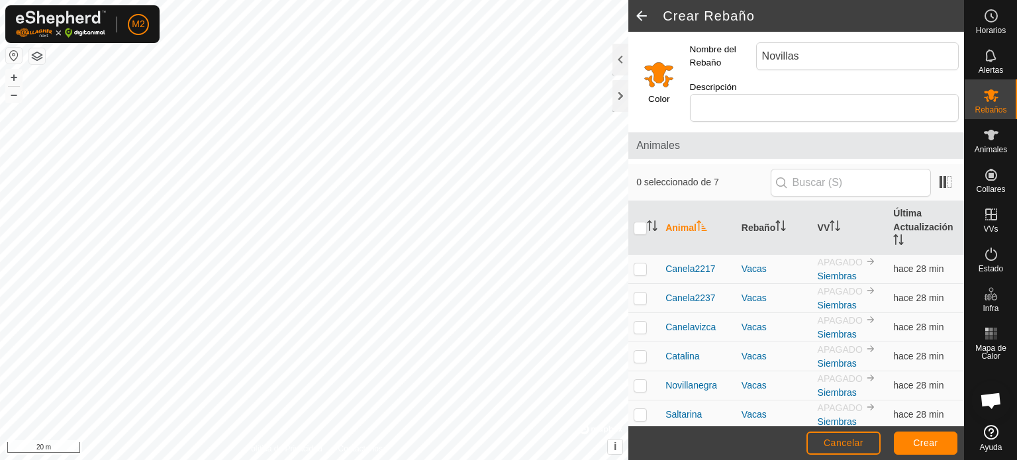
click at [649, 79] on input "Select a color" at bounding box center [659, 74] width 32 height 32
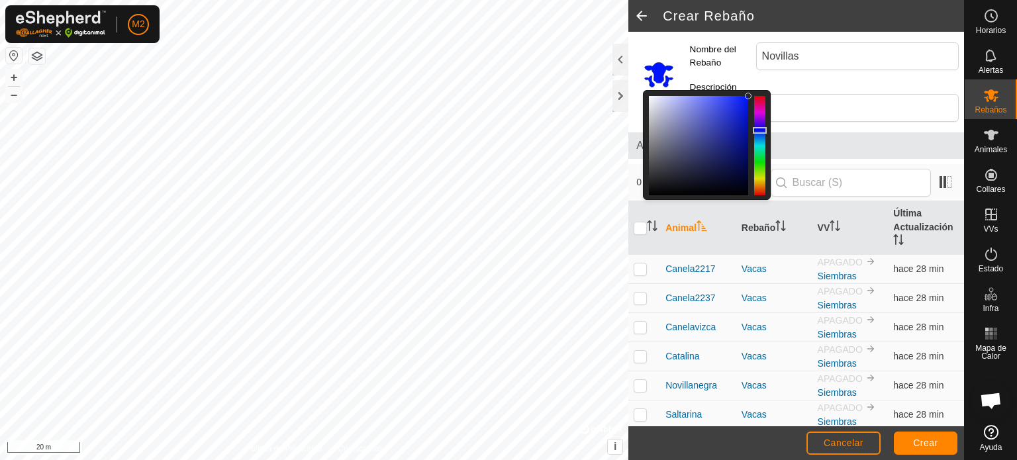
drag, startPoint x: 758, startPoint y: 177, endPoint x: 760, endPoint y: 123, distance: 53.7
click at [760, 127] on div at bounding box center [760, 130] width 14 height 7
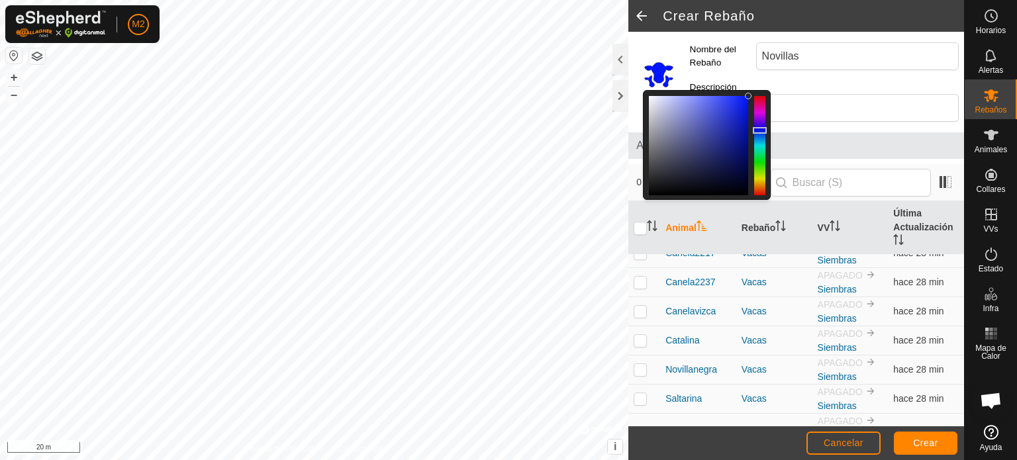
click at [644, 436] on p-checkbox at bounding box center [640, 441] width 13 height 11
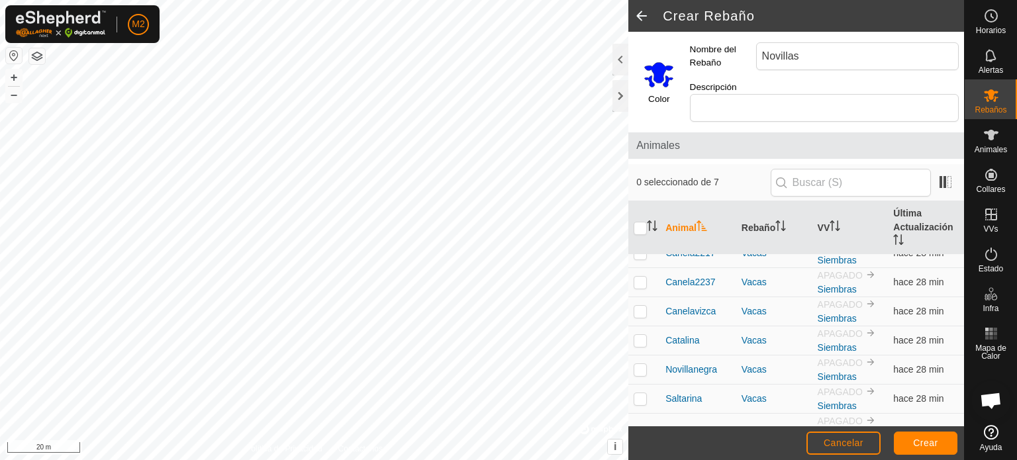
checkbox input "true"
click at [917, 442] on span "Crear" at bounding box center [925, 443] width 25 height 11
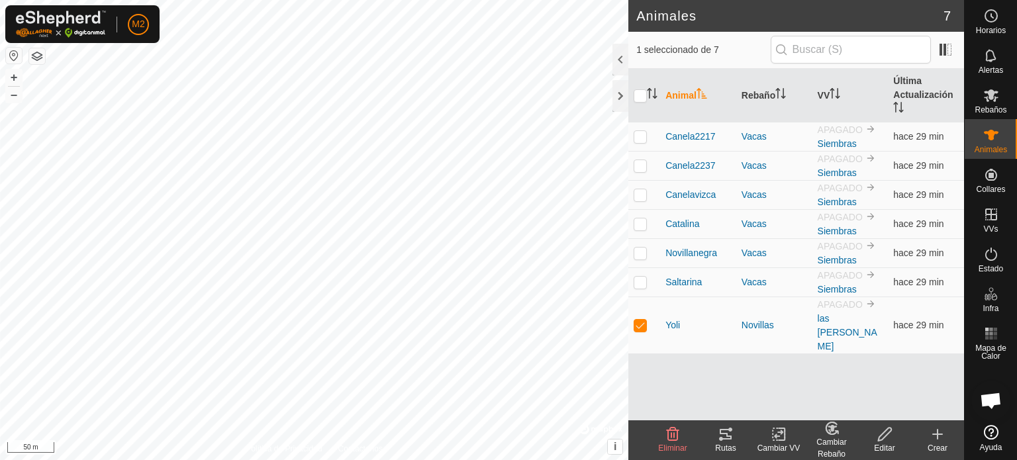
click at [776, 426] on div "Cambiar VV" at bounding box center [778, 441] width 53 height 40
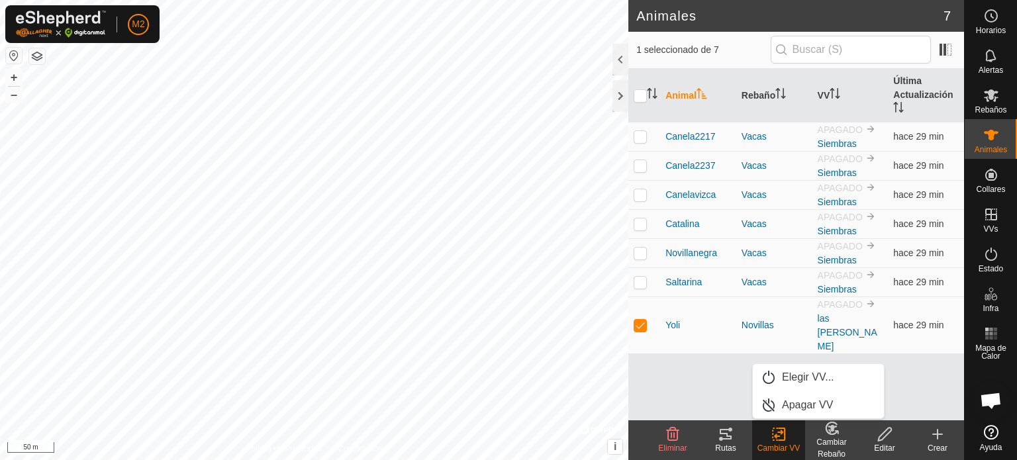
click at [781, 363] on div "Animal Rebaño VV Última Actualización Canela2217 Vacas APAGADO Siembras hace 29…" at bounding box center [797, 245] width 336 height 352
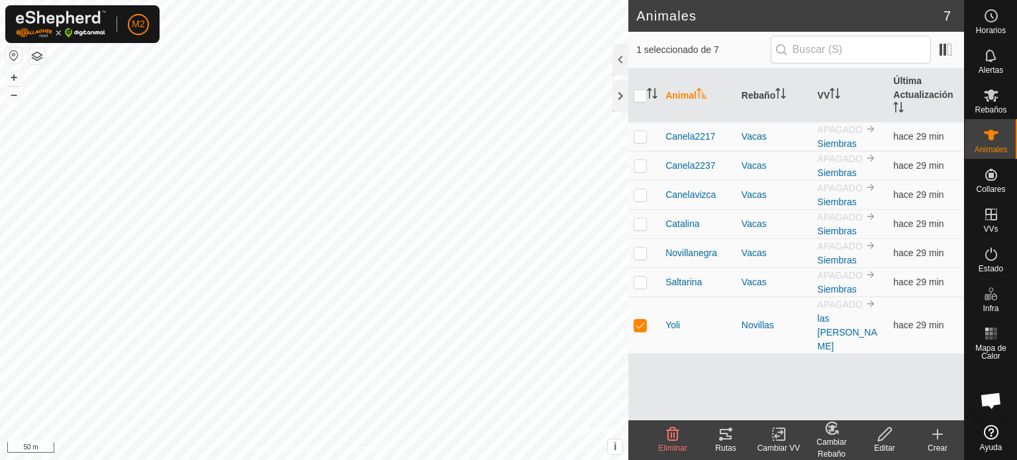
click at [785, 431] on icon at bounding box center [782, 435] width 6 height 12
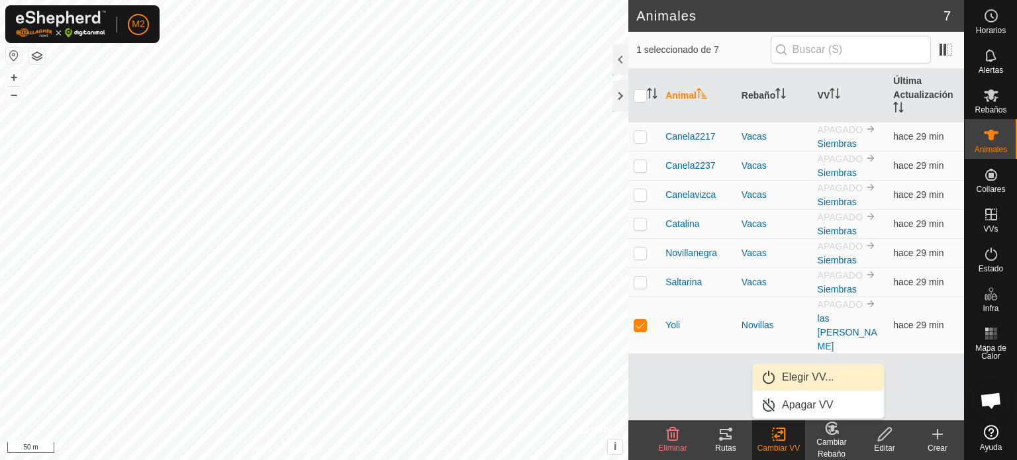
click at [808, 383] on link "Elegir VV..." at bounding box center [818, 377] width 131 height 26
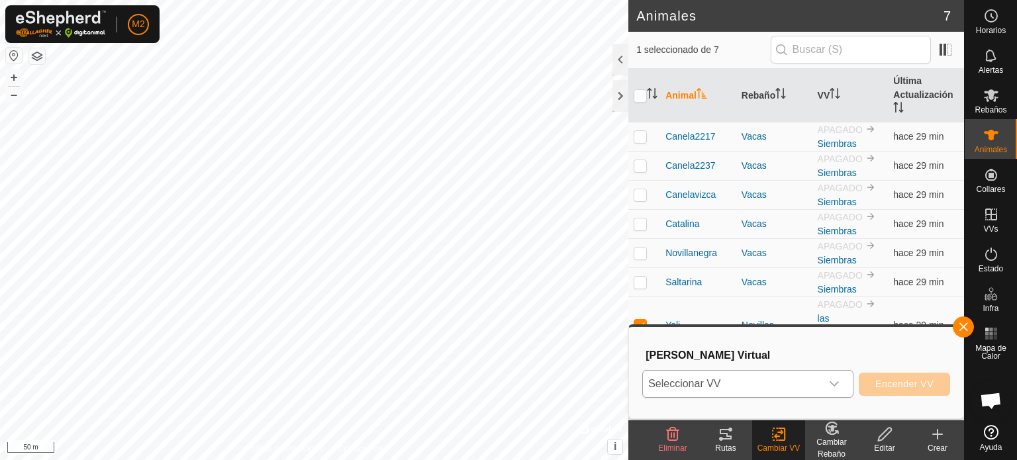
click at [834, 386] on icon "dropdown trigger" at bounding box center [834, 384] width 11 height 11
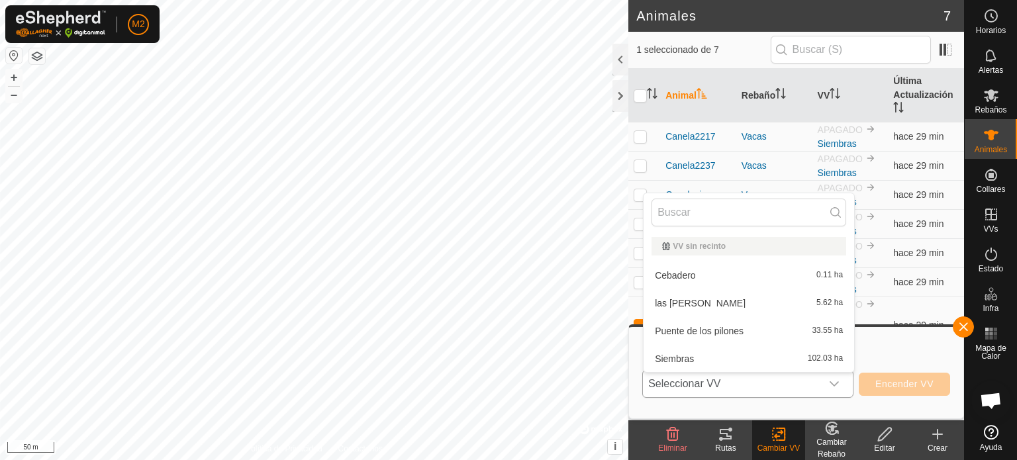
click at [714, 296] on li "las [PERSON_NAME] 5.62 ha" at bounding box center [749, 303] width 211 height 26
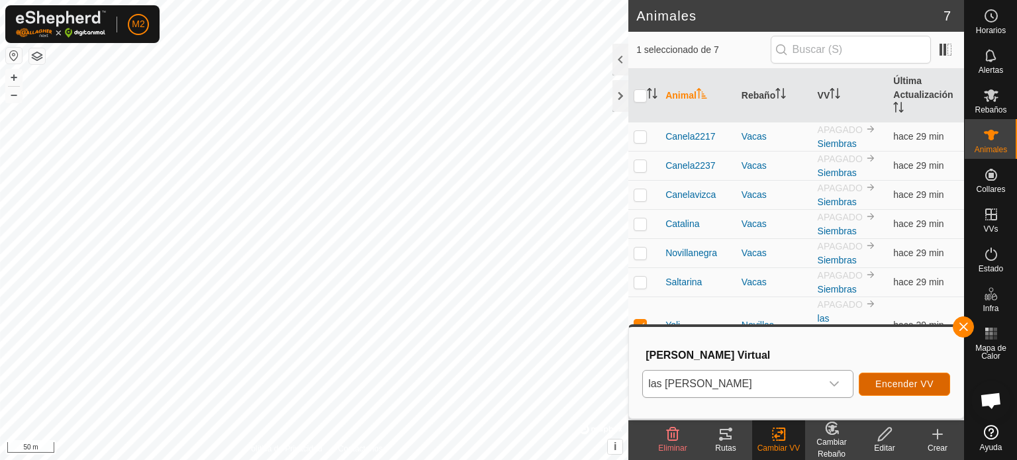
click at [868, 379] on button "Encender VV" at bounding box center [904, 384] width 91 height 23
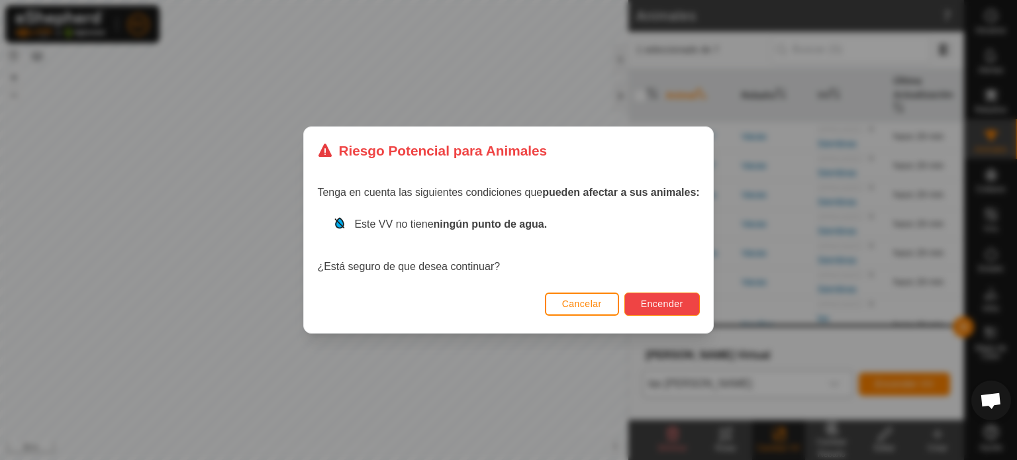
click at [671, 301] on span "Encender" at bounding box center [662, 304] width 42 height 11
